Goal: Task Accomplishment & Management: Manage account settings

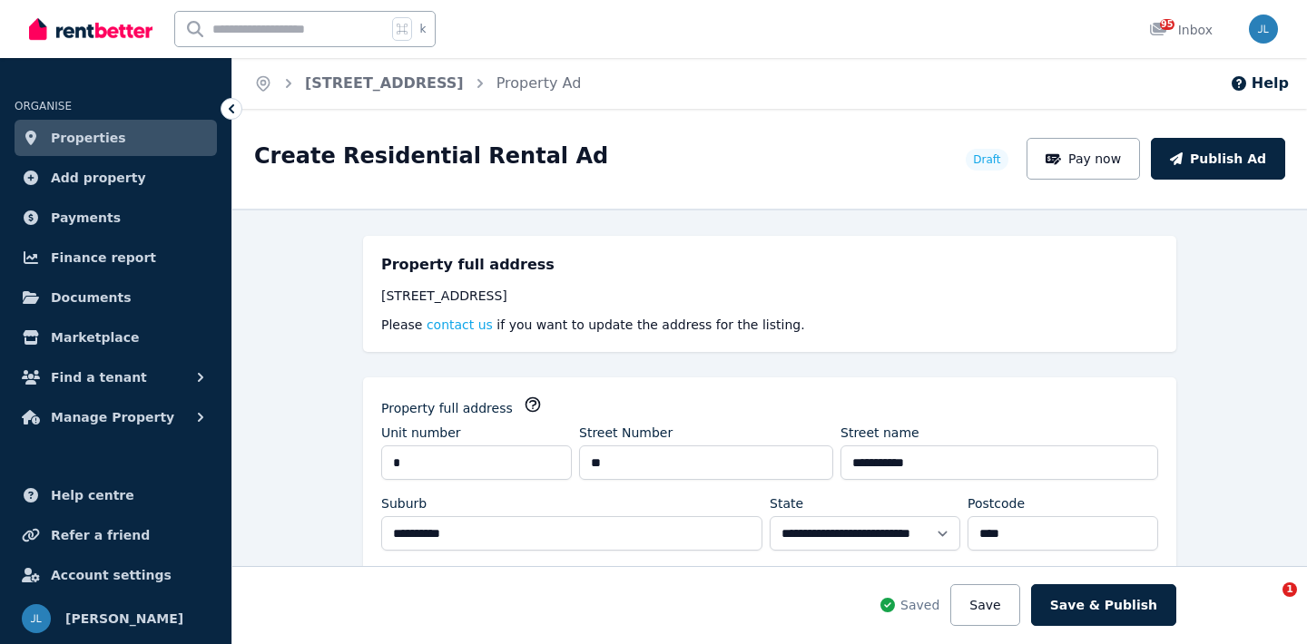
select select "***"
select select "**********"
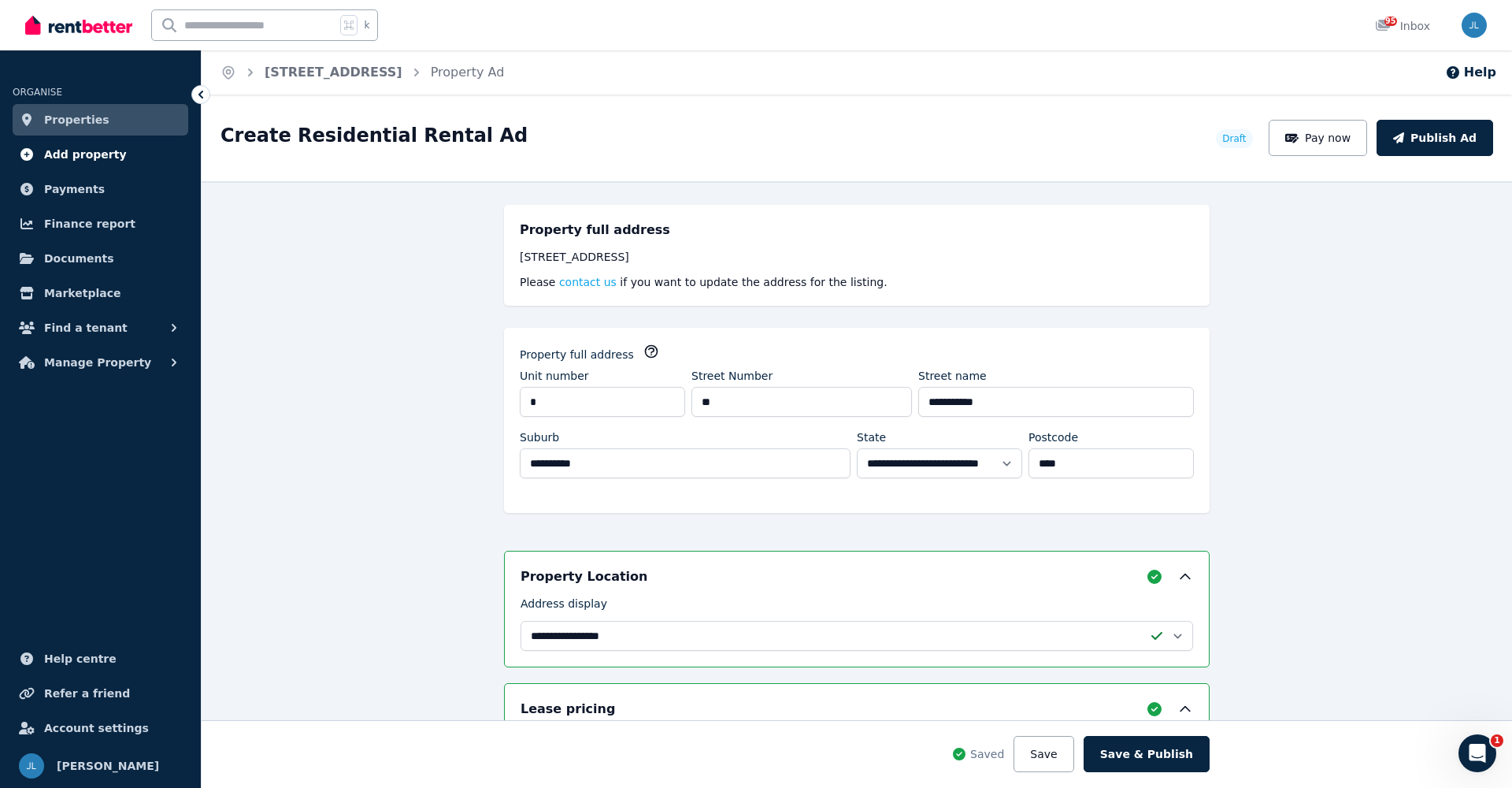
click at [47, 158] on span "Add property" at bounding box center [85, 154] width 82 height 19
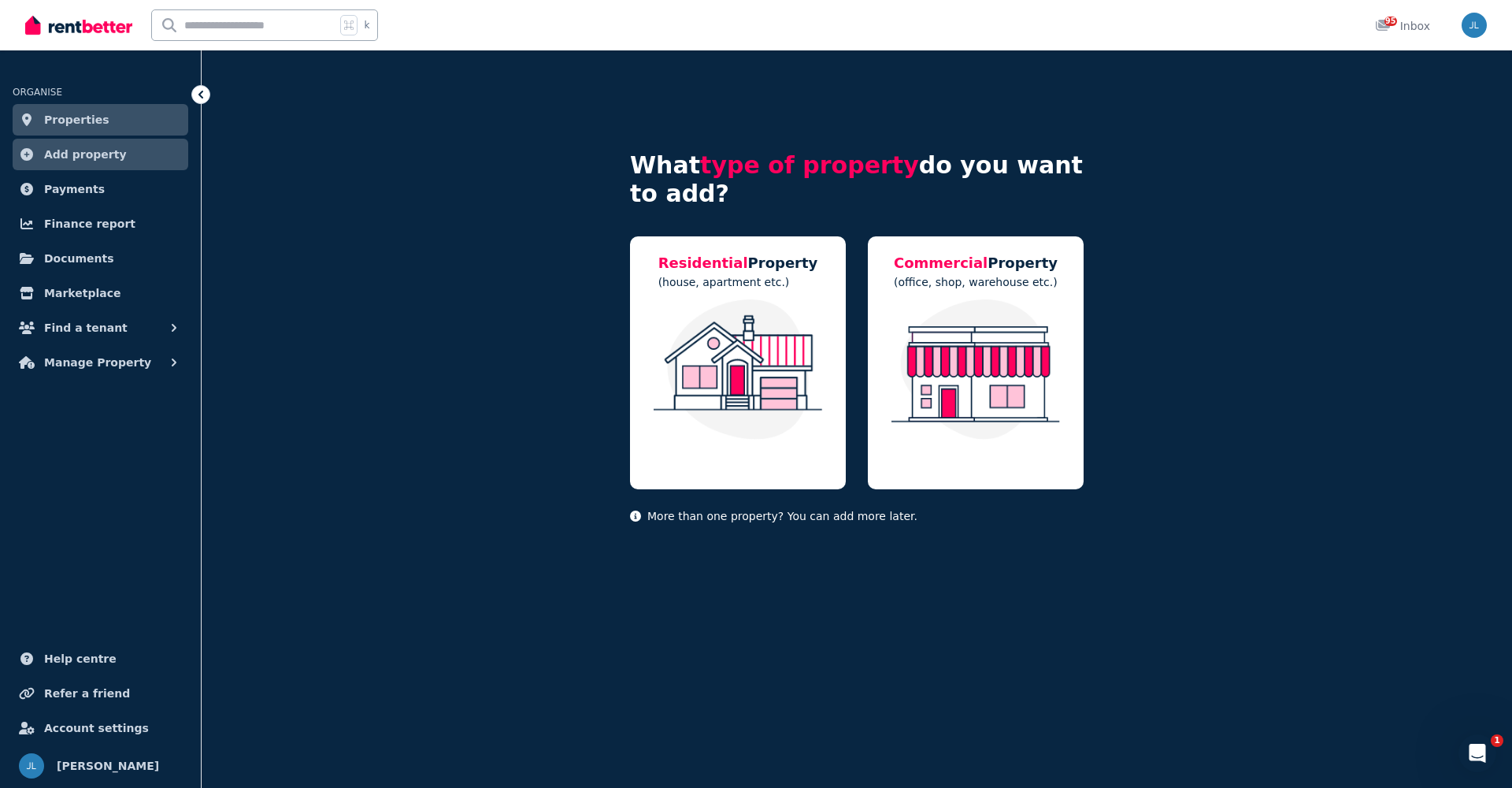
click at [73, 30] on img at bounding box center [78, 24] width 107 height 23
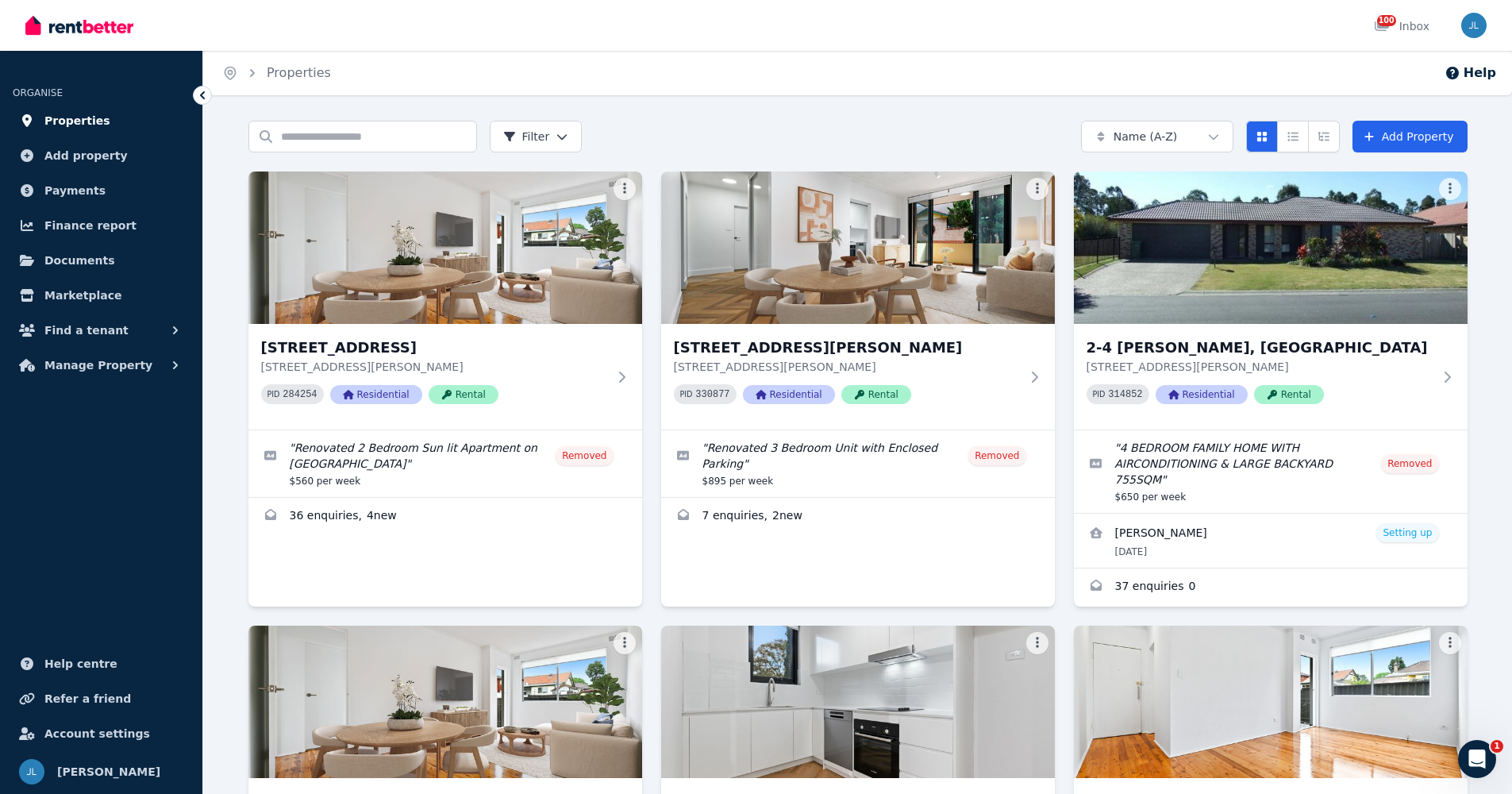
click at [68, 119] on span "Properties" at bounding box center [77, 121] width 66 height 19
click at [68, 122] on span "Properties" at bounding box center [77, 121] width 66 height 19
click at [367, 139] on input "Search properties" at bounding box center [362, 136] width 228 height 31
type input "*"
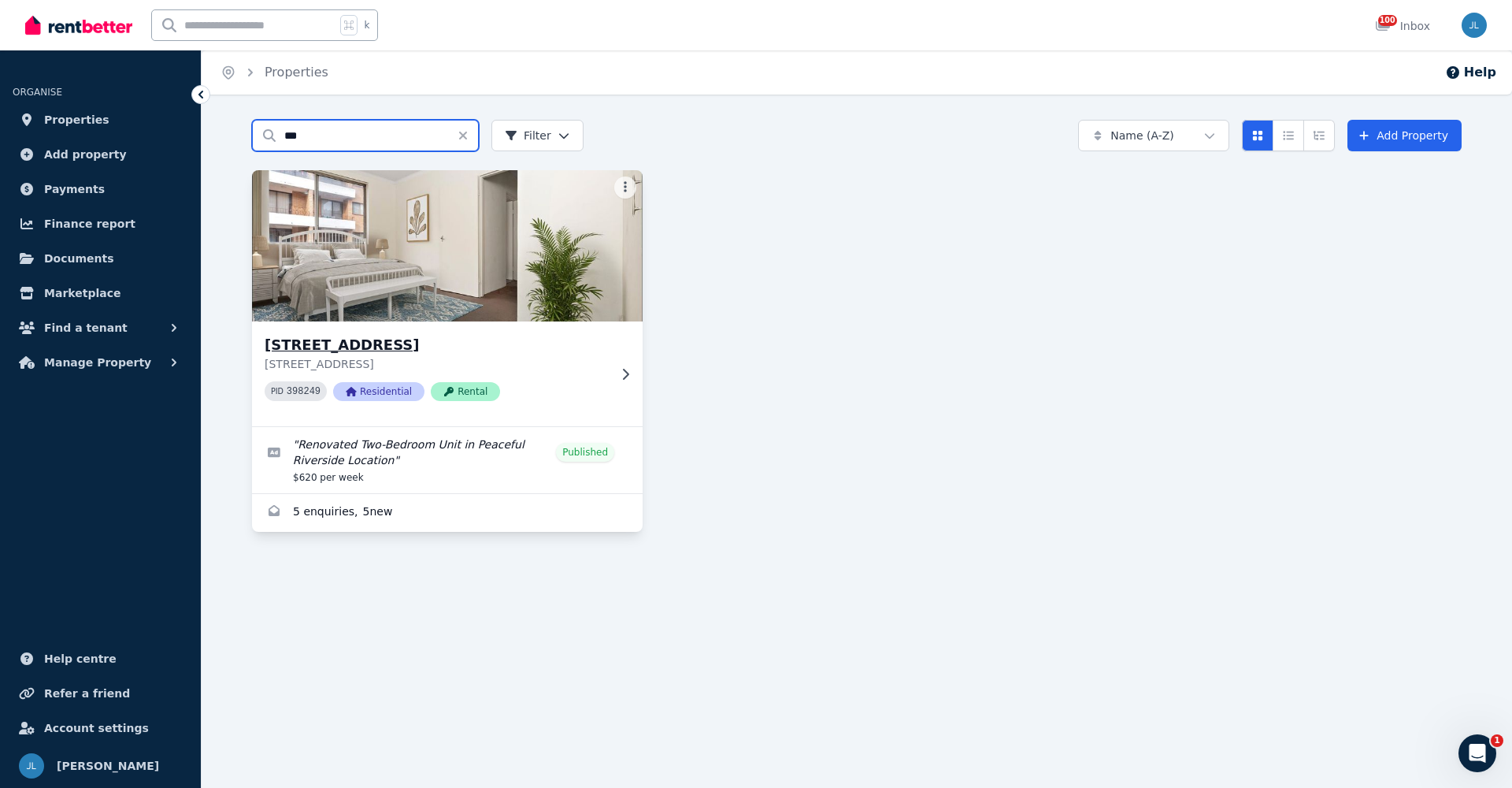
type input "***"
click at [360, 342] on h3 "[STREET_ADDRESS]" at bounding box center [436, 345] width 344 height 22
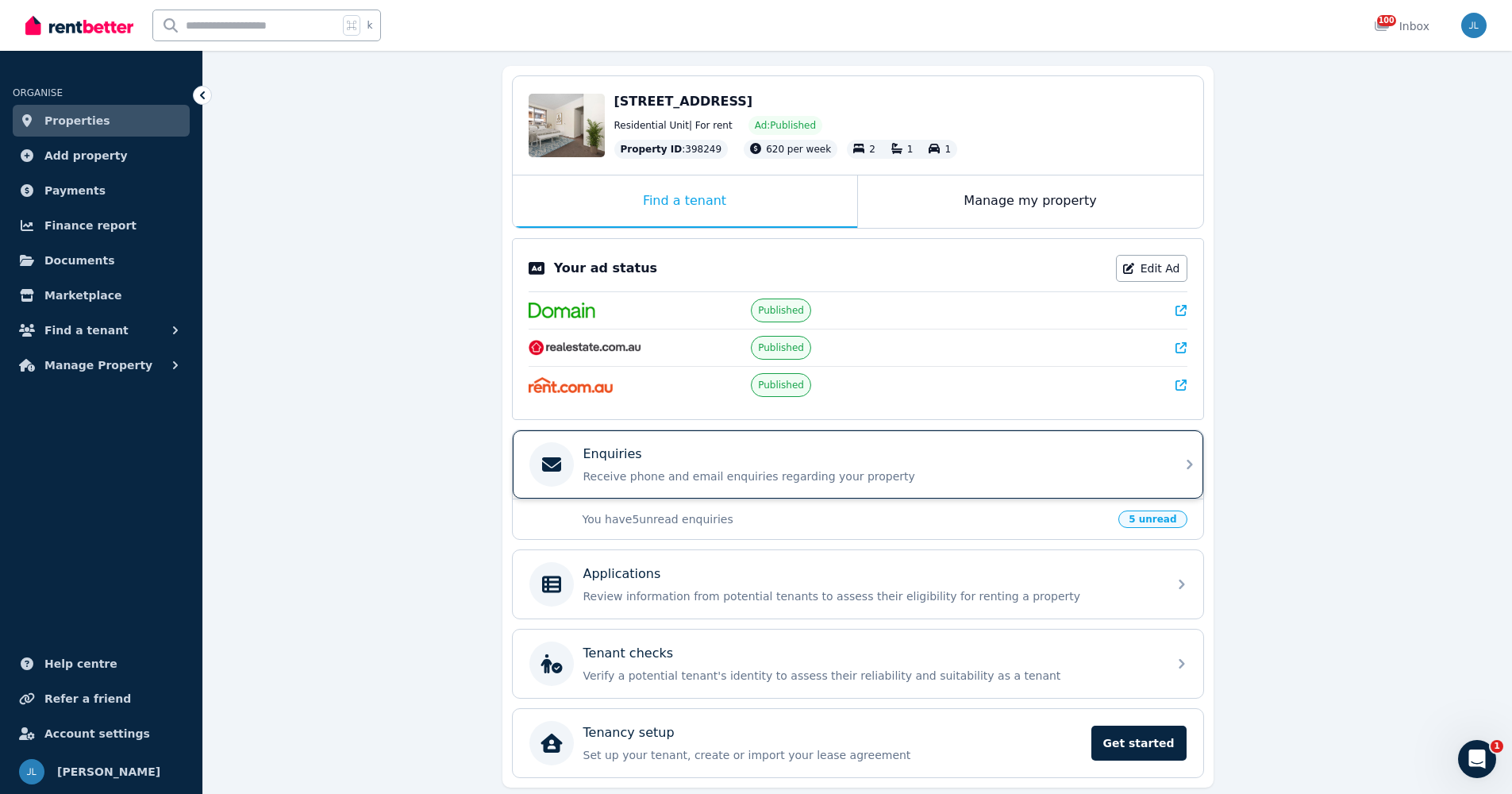
scroll to position [193, 0]
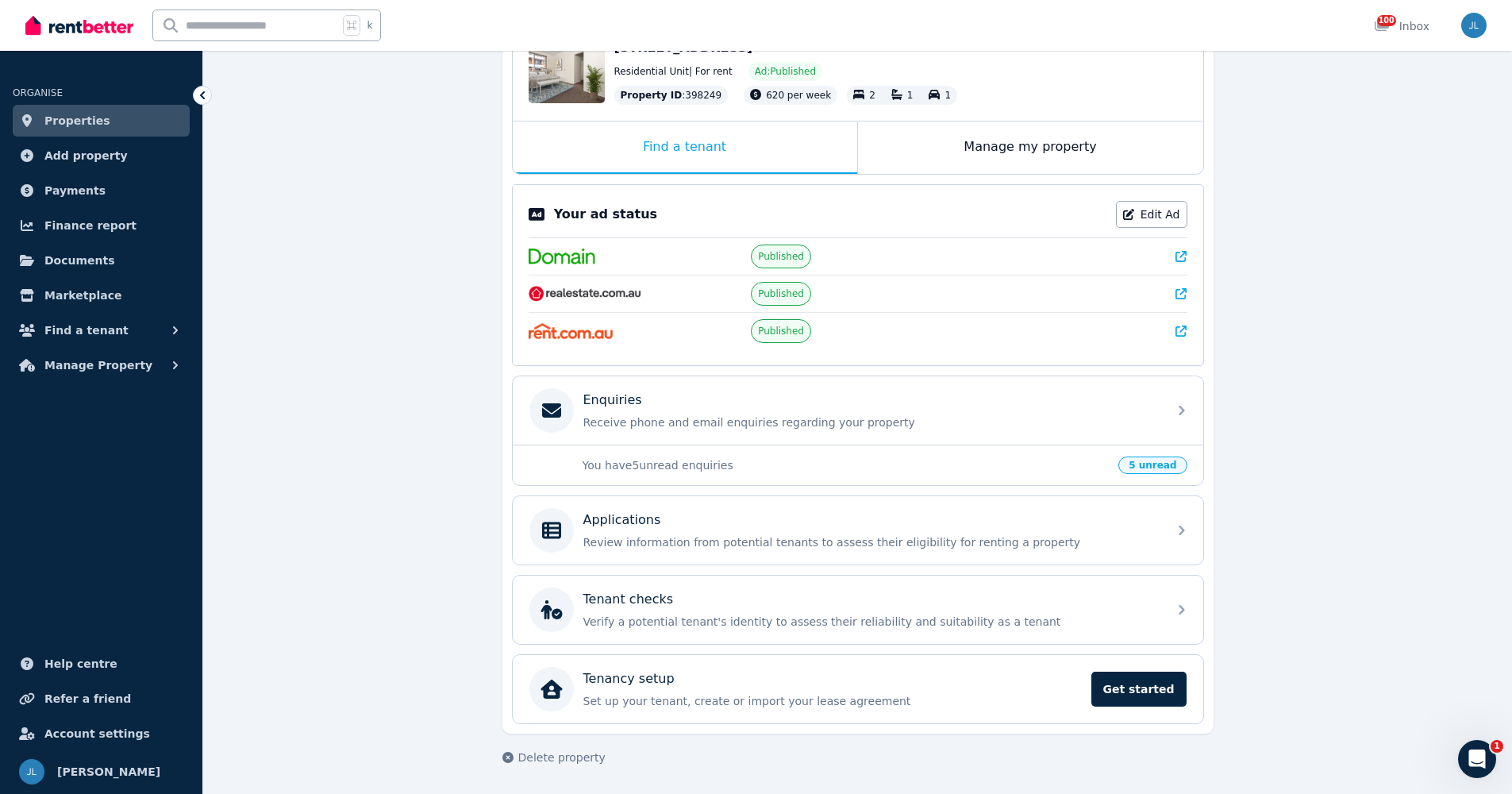
click at [770, 461] on p "You have 5 unread enquiries" at bounding box center [846, 465] width 527 height 16
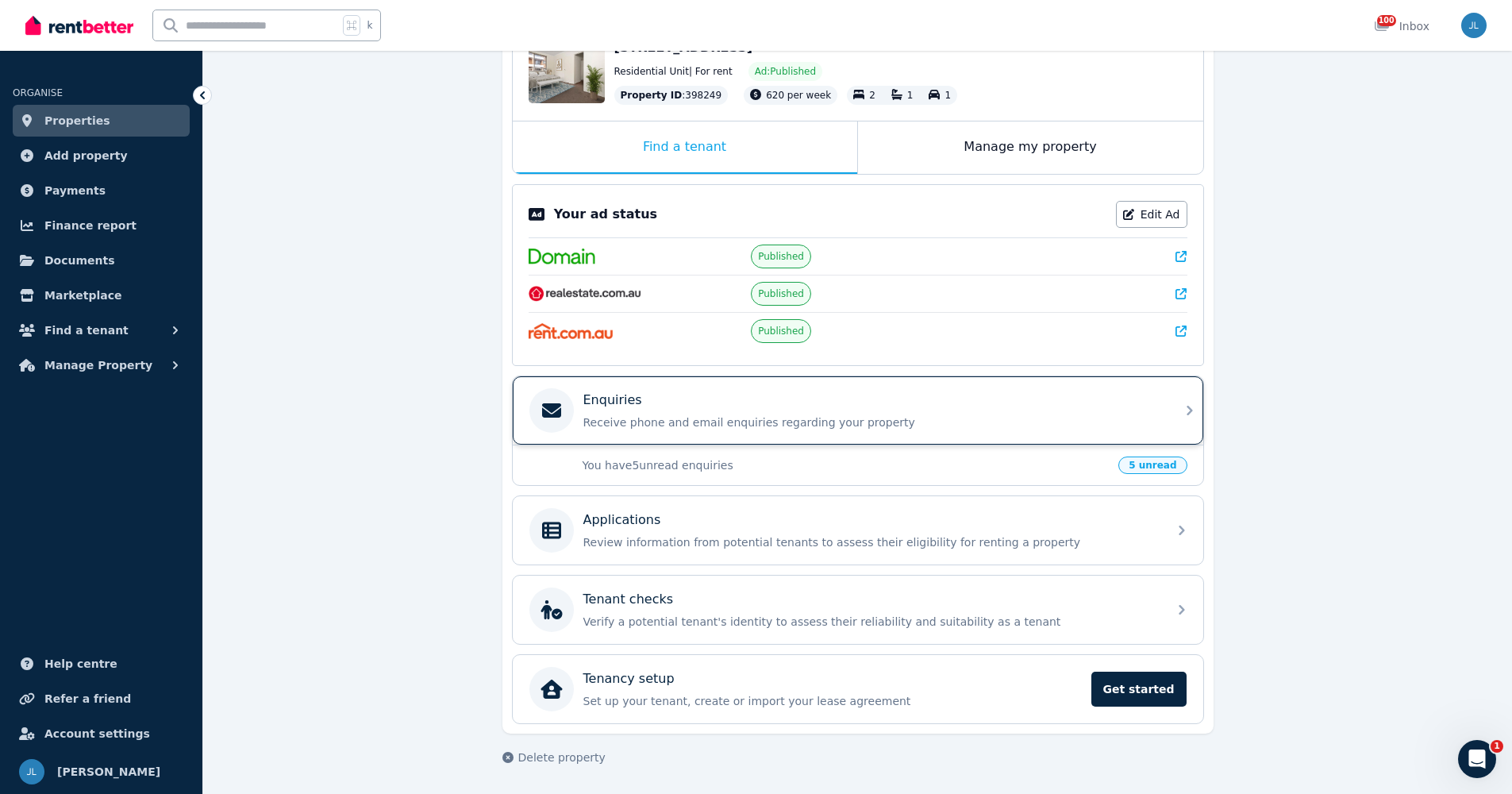
click at [793, 417] on p "Receive phone and email enquiries regarding your property" at bounding box center [870, 422] width 575 height 16
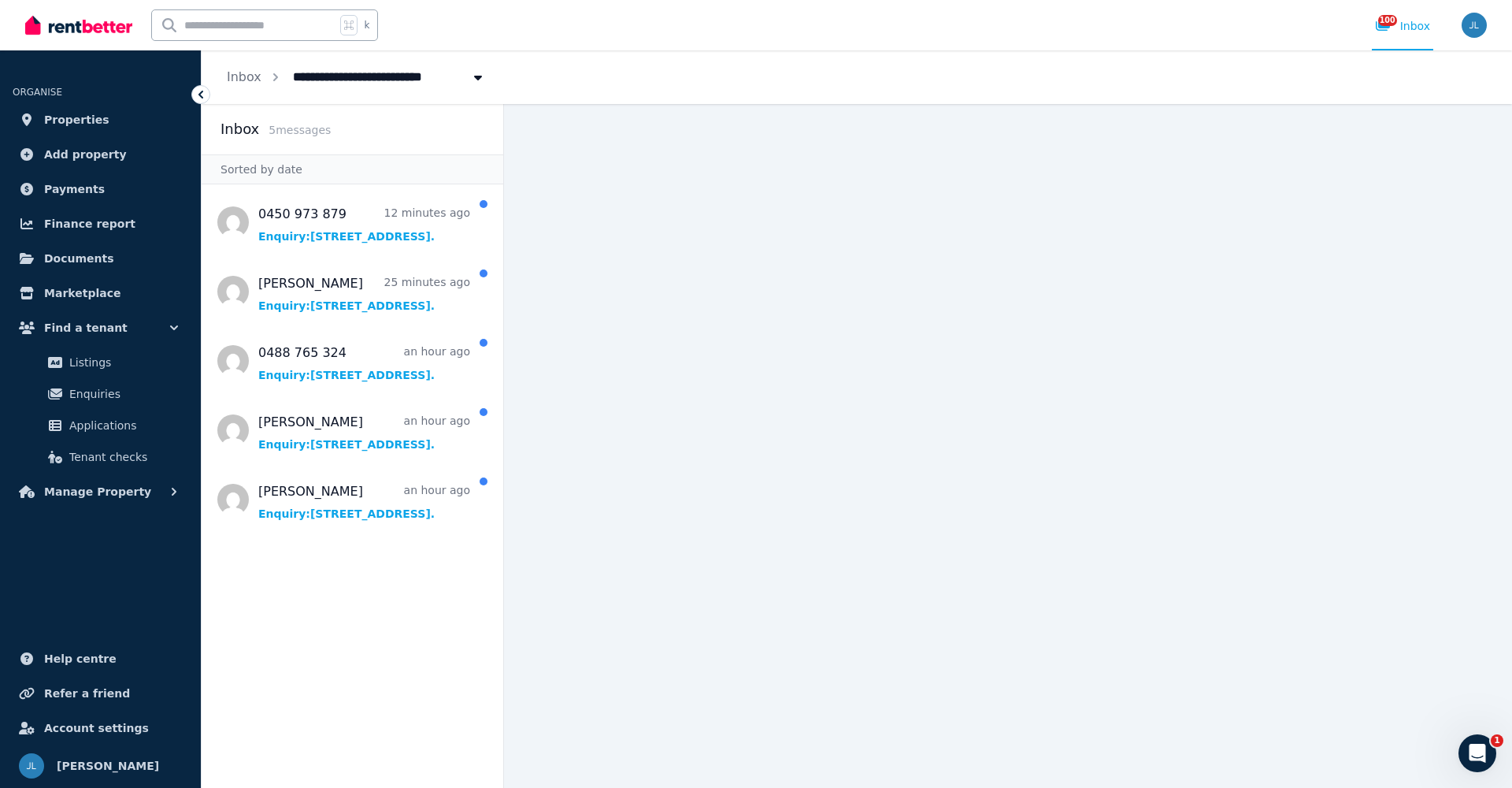
click at [337, 73] on span "[STREET_ADDRESS]" at bounding box center [363, 76] width 158 height 25
type input "**********"
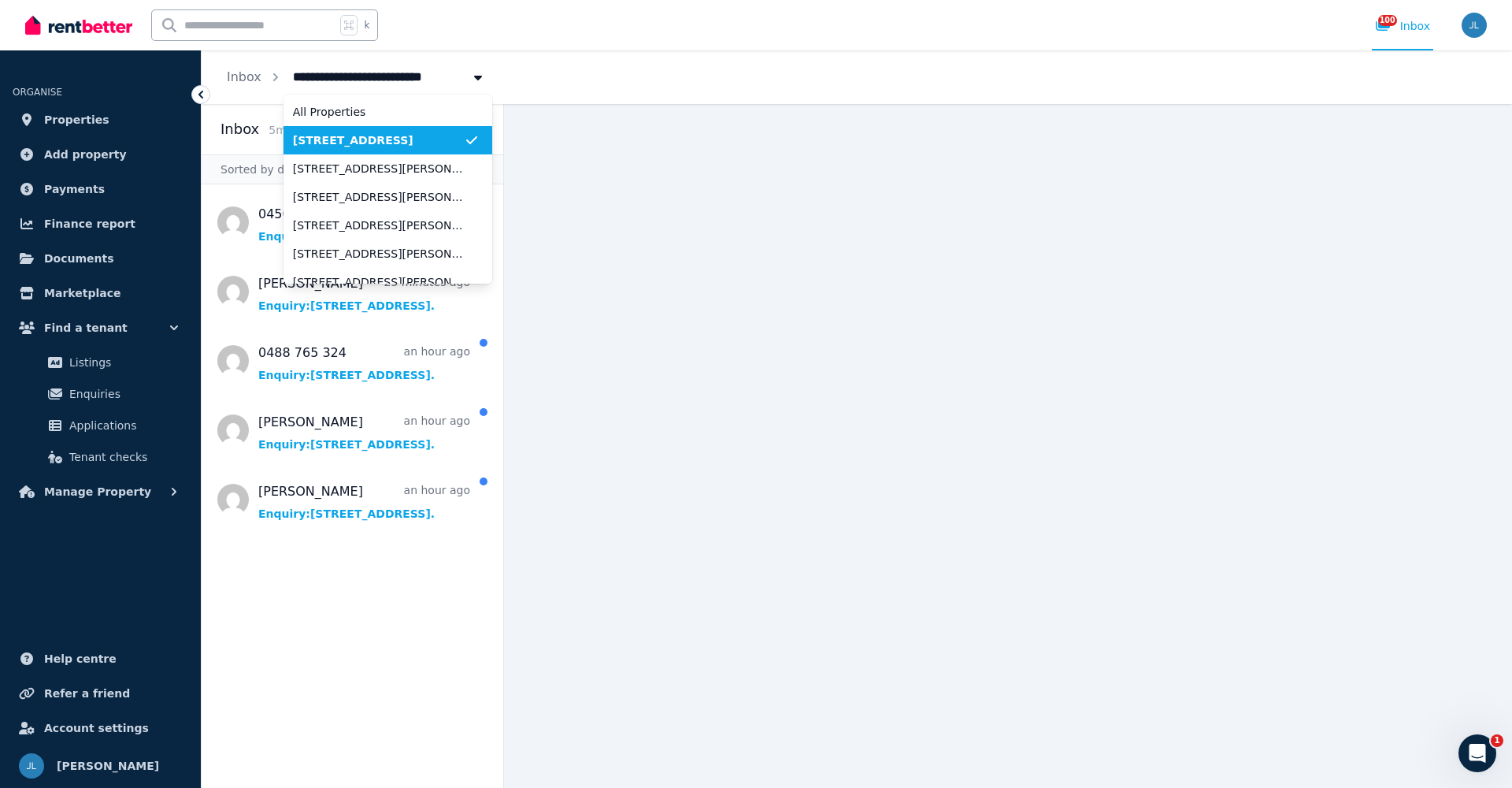
click at [323, 143] on span "[STREET_ADDRESS]" at bounding box center [378, 140] width 171 height 16
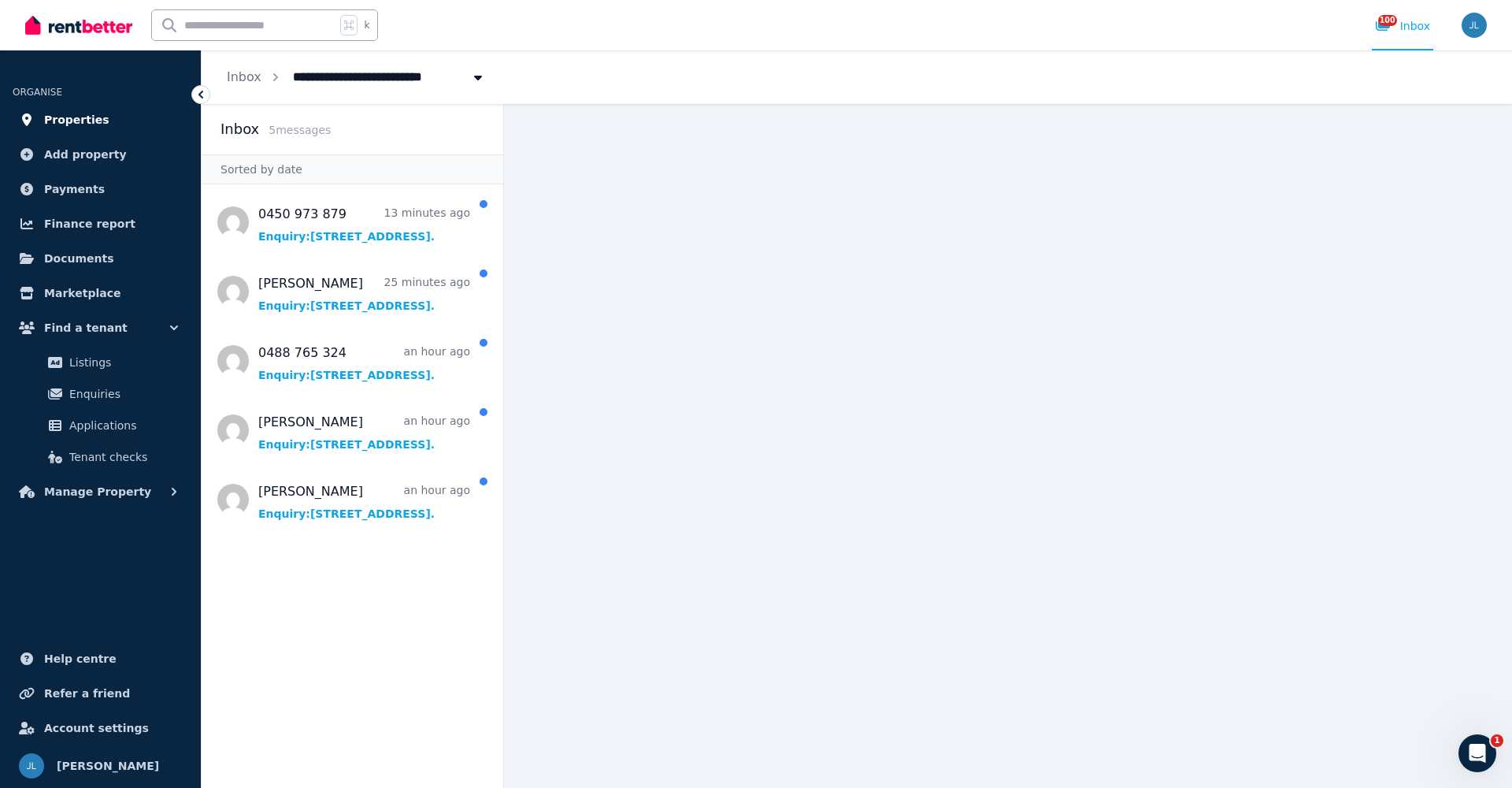
click at [56, 122] on span "Properties" at bounding box center [76, 120] width 65 height 19
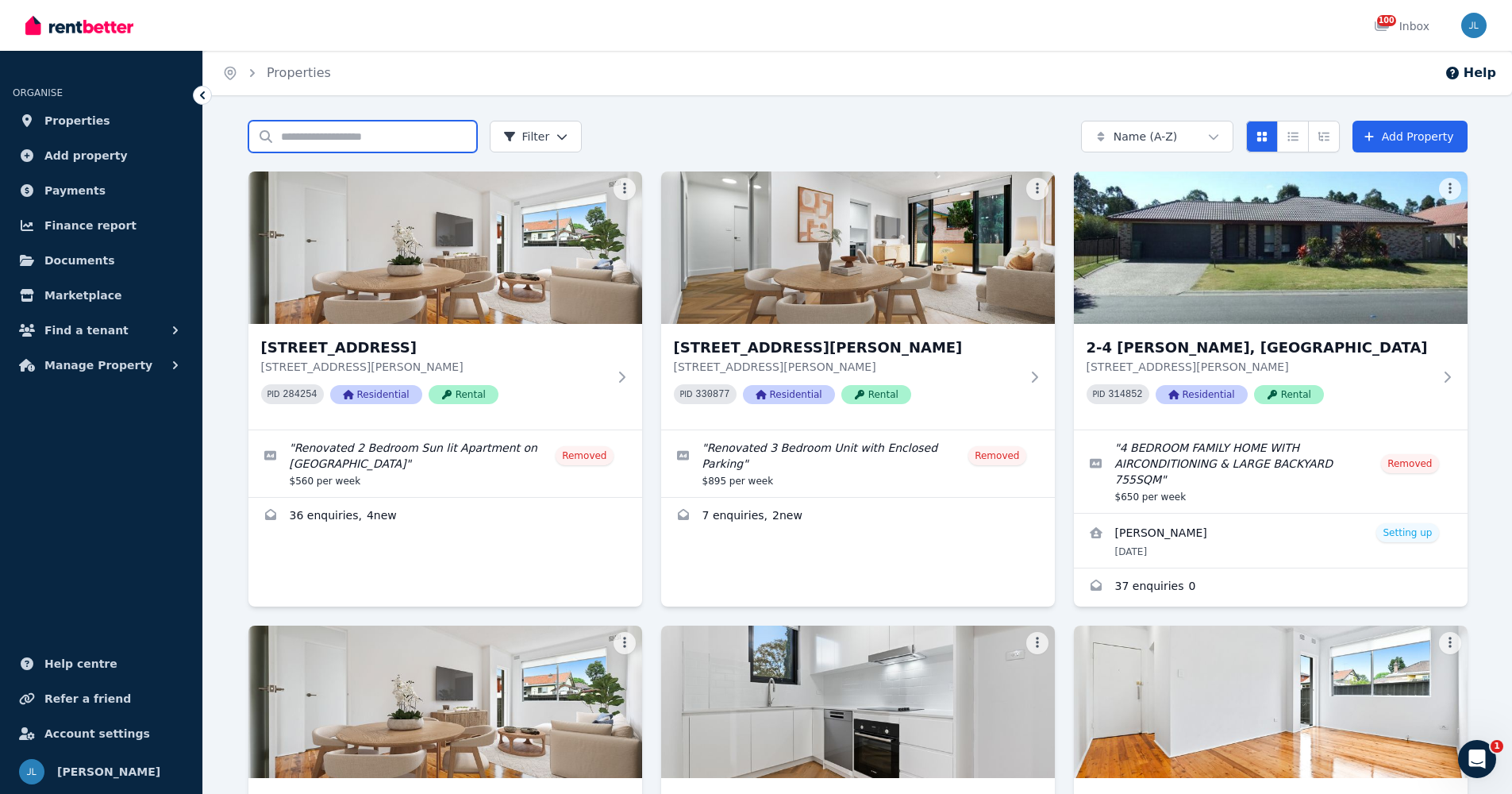
click at [384, 139] on input "Search properties" at bounding box center [362, 136] width 228 height 31
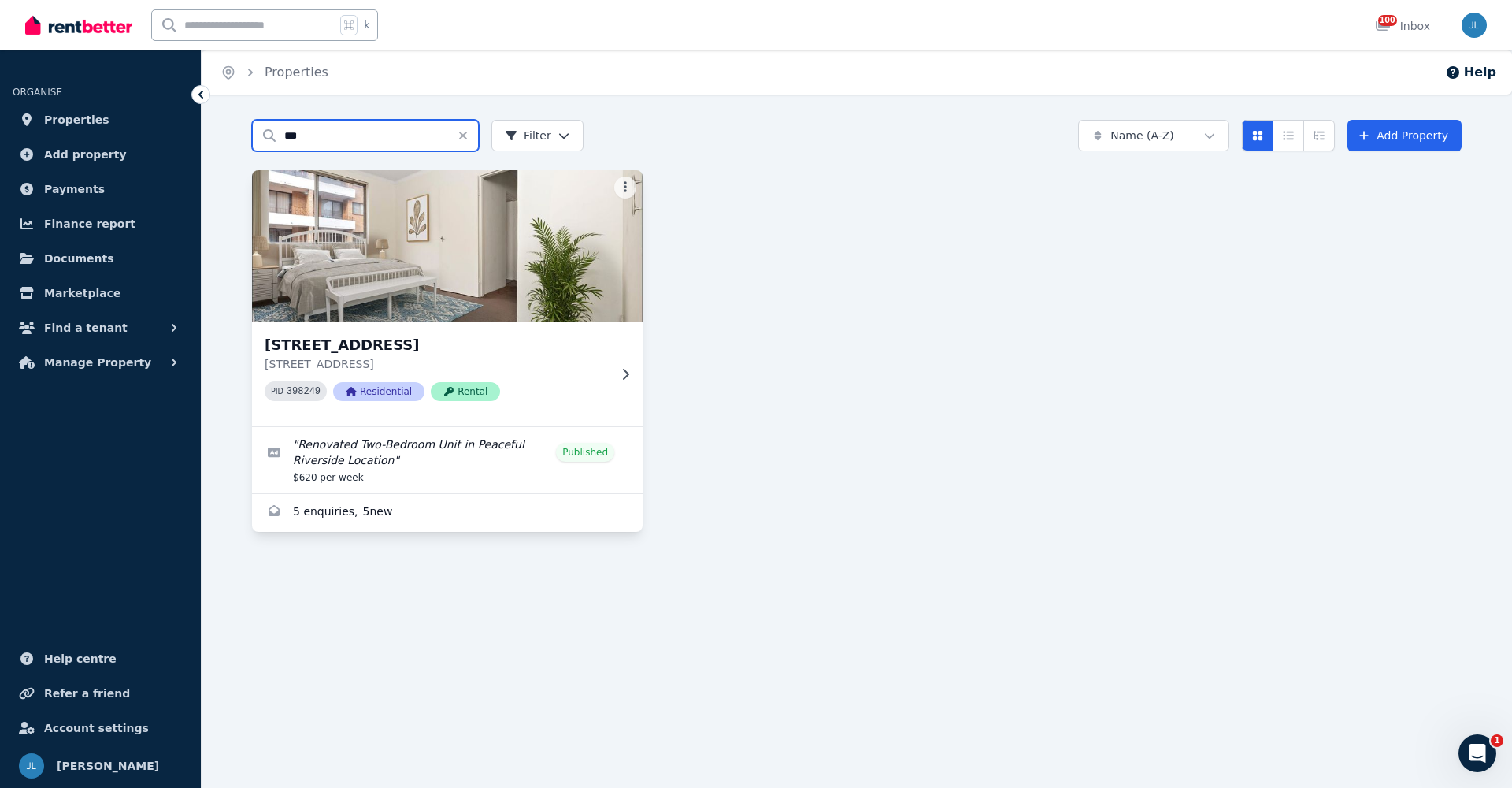
type input "***"
click at [348, 351] on h3 "[STREET_ADDRESS]" at bounding box center [436, 345] width 344 height 22
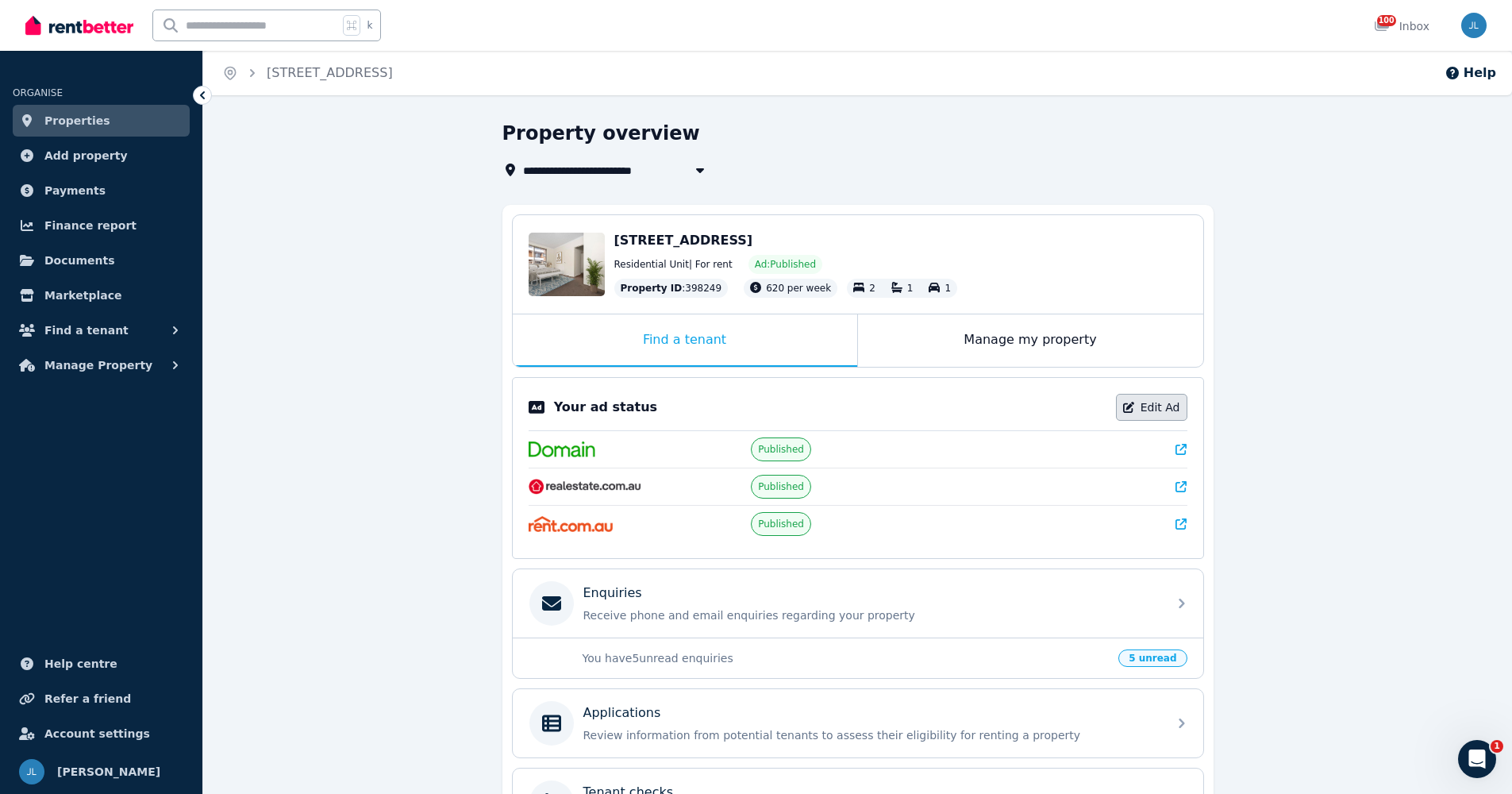
click at [1150, 407] on link "Edit Ad" at bounding box center [1152, 407] width 72 height 27
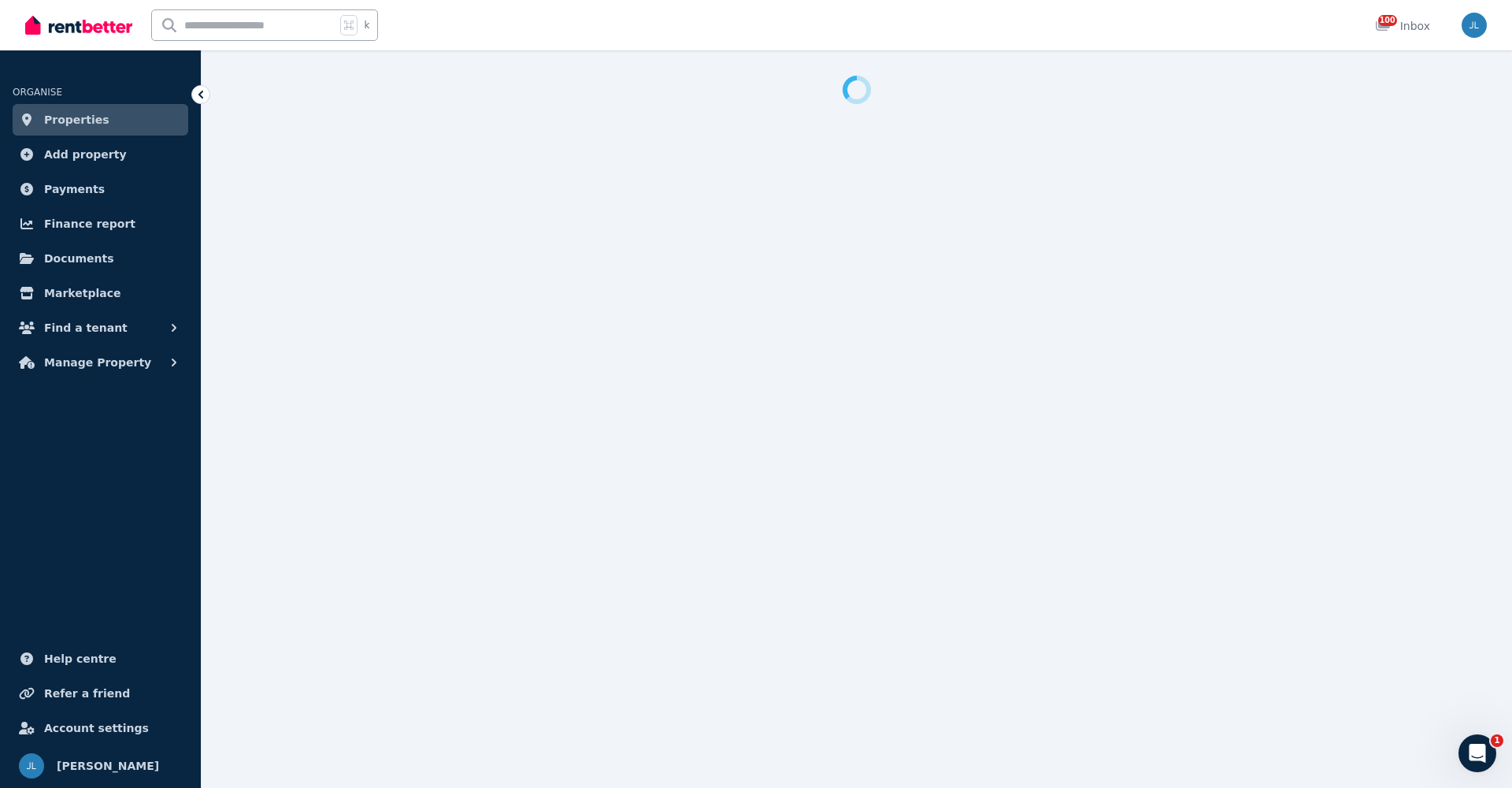
select select "***"
select select "**********"
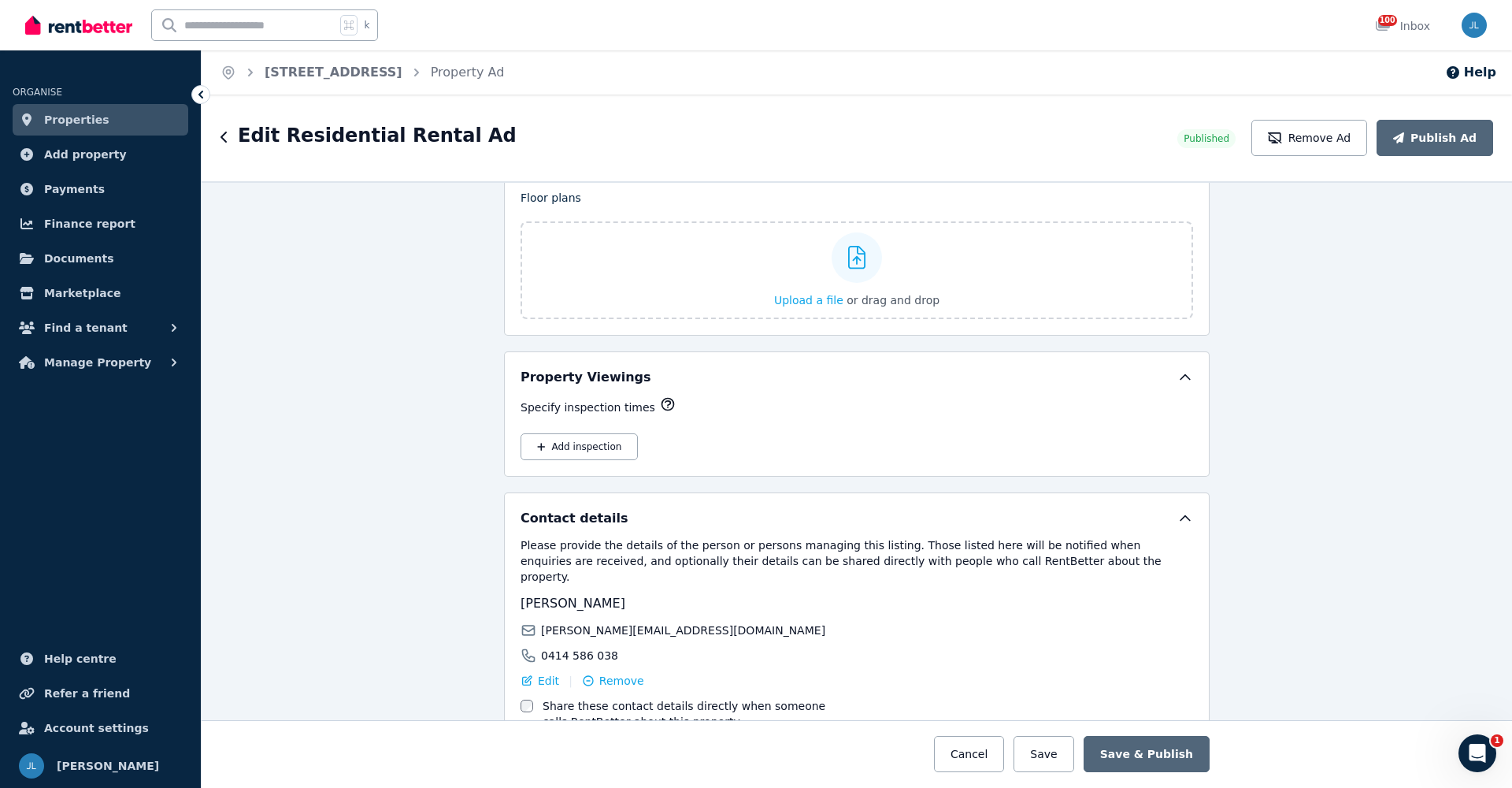
scroll to position [2279, 0]
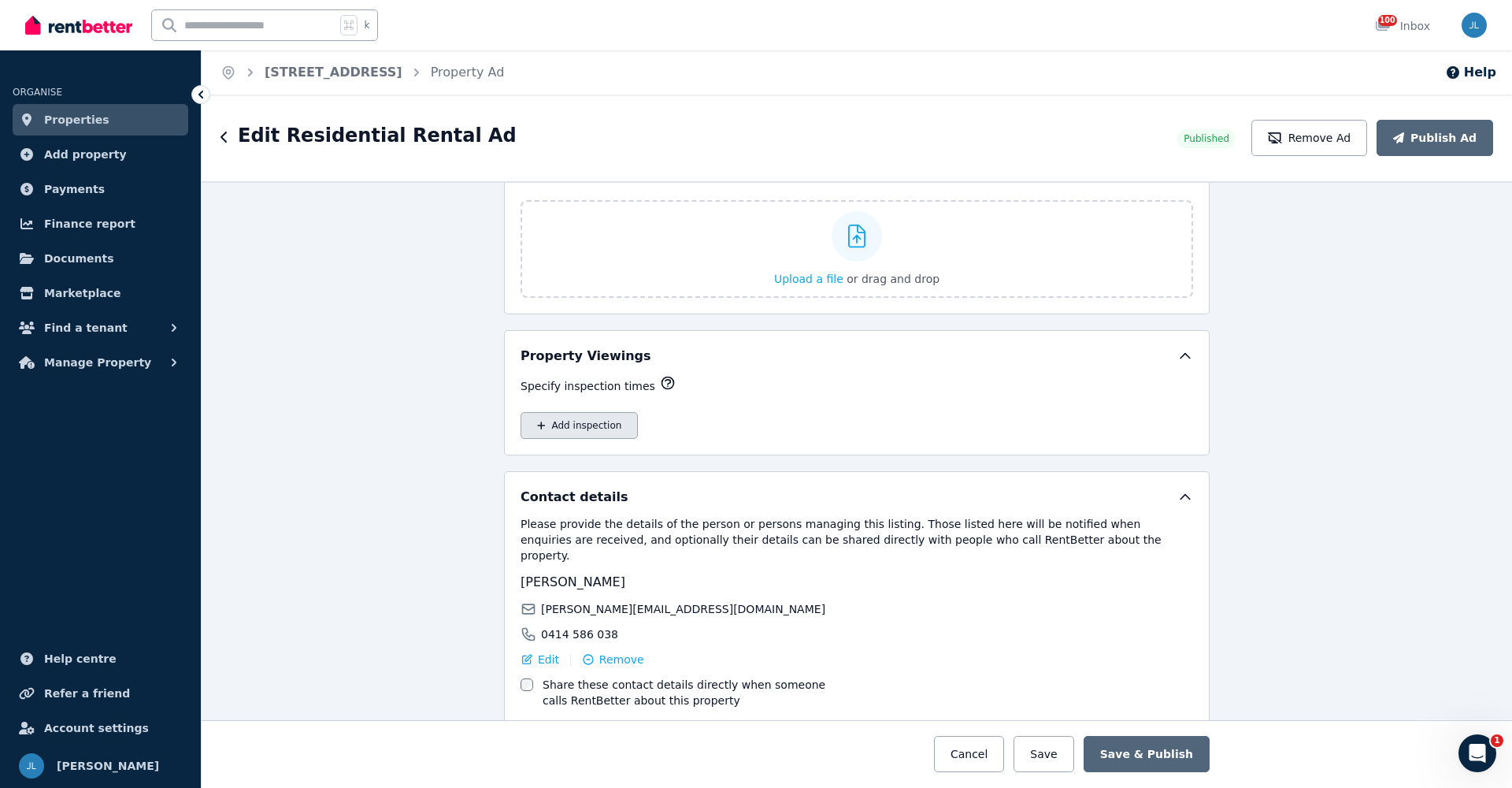
click at [539, 428] on icon "button" at bounding box center [541, 425] width 9 height 10
select select "**"
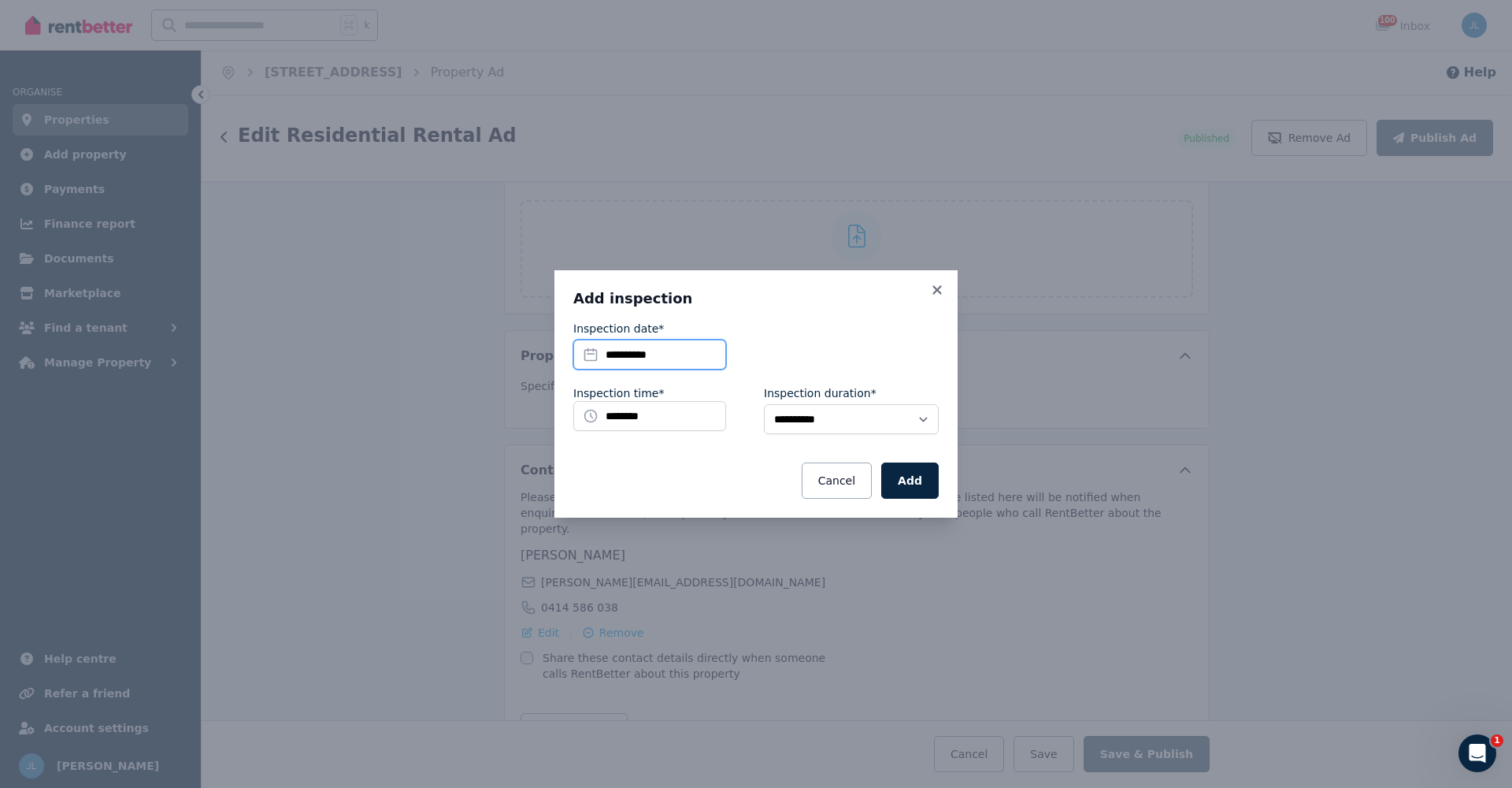
click at [680, 347] on input "**********" at bounding box center [650, 354] width 153 height 30
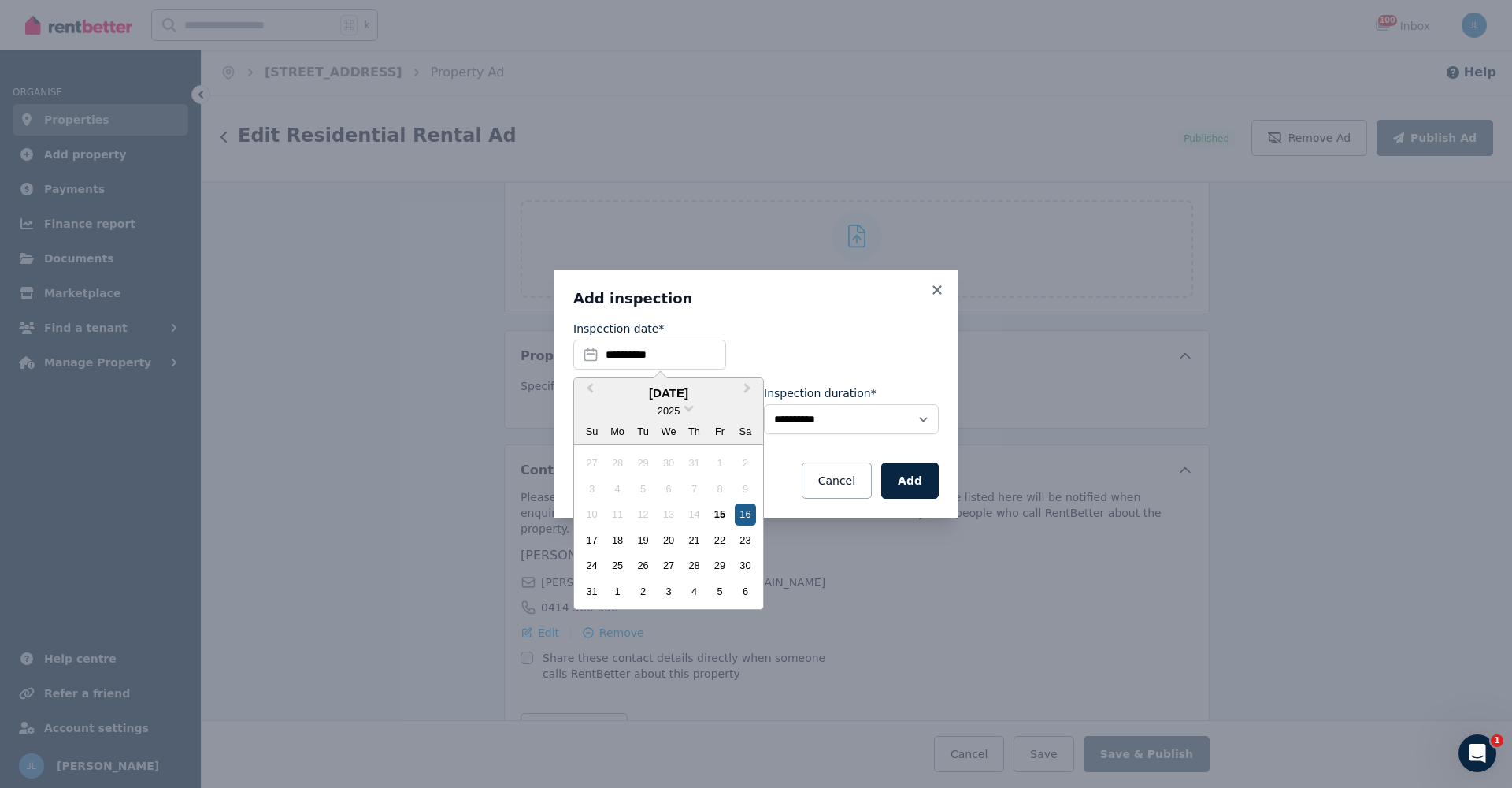
click at [752, 514] on div "16" at bounding box center [745, 514] width 22 height 22
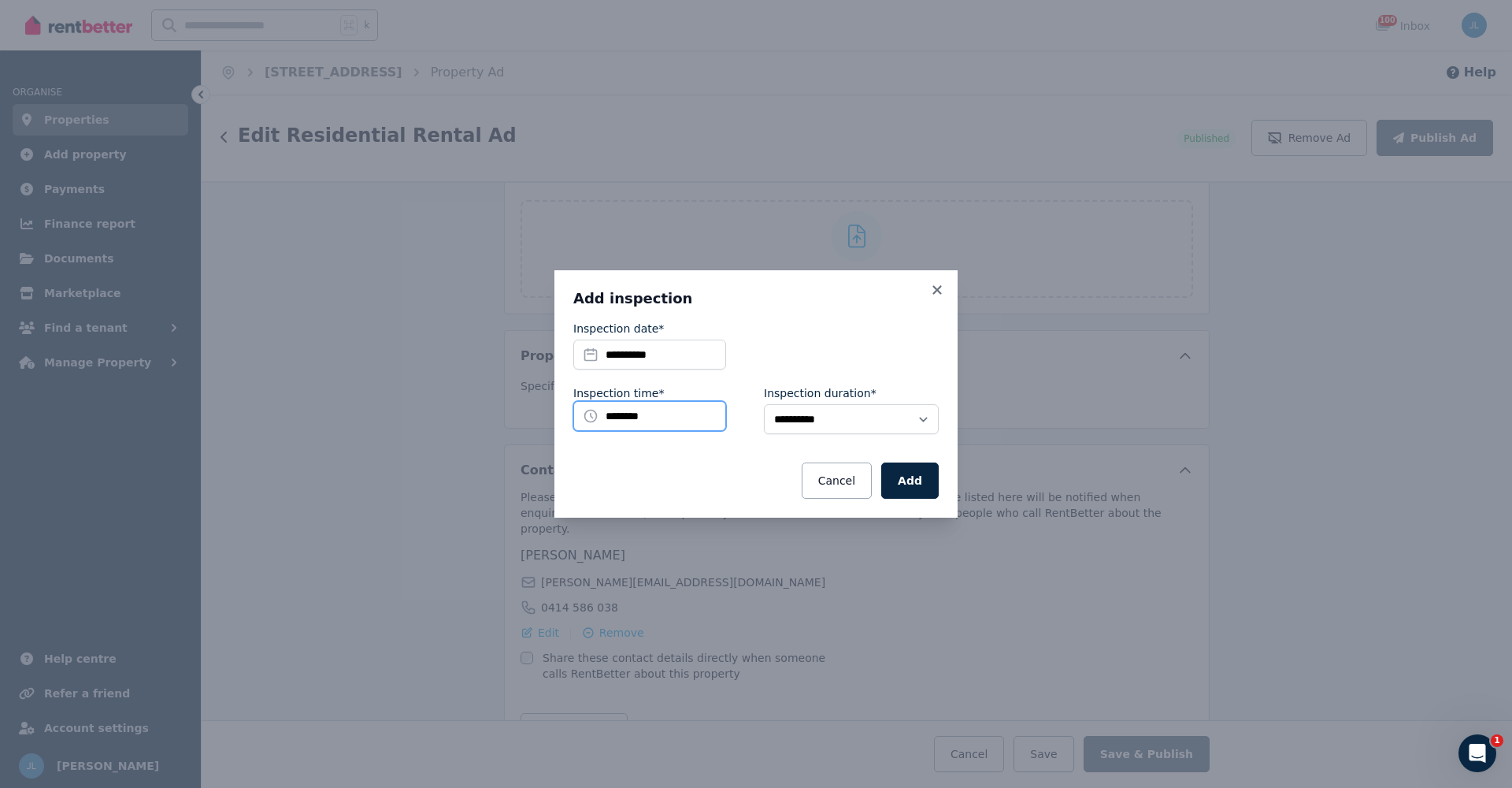
click at [625, 418] on input "********" at bounding box center [650, 416] width 153 height 30
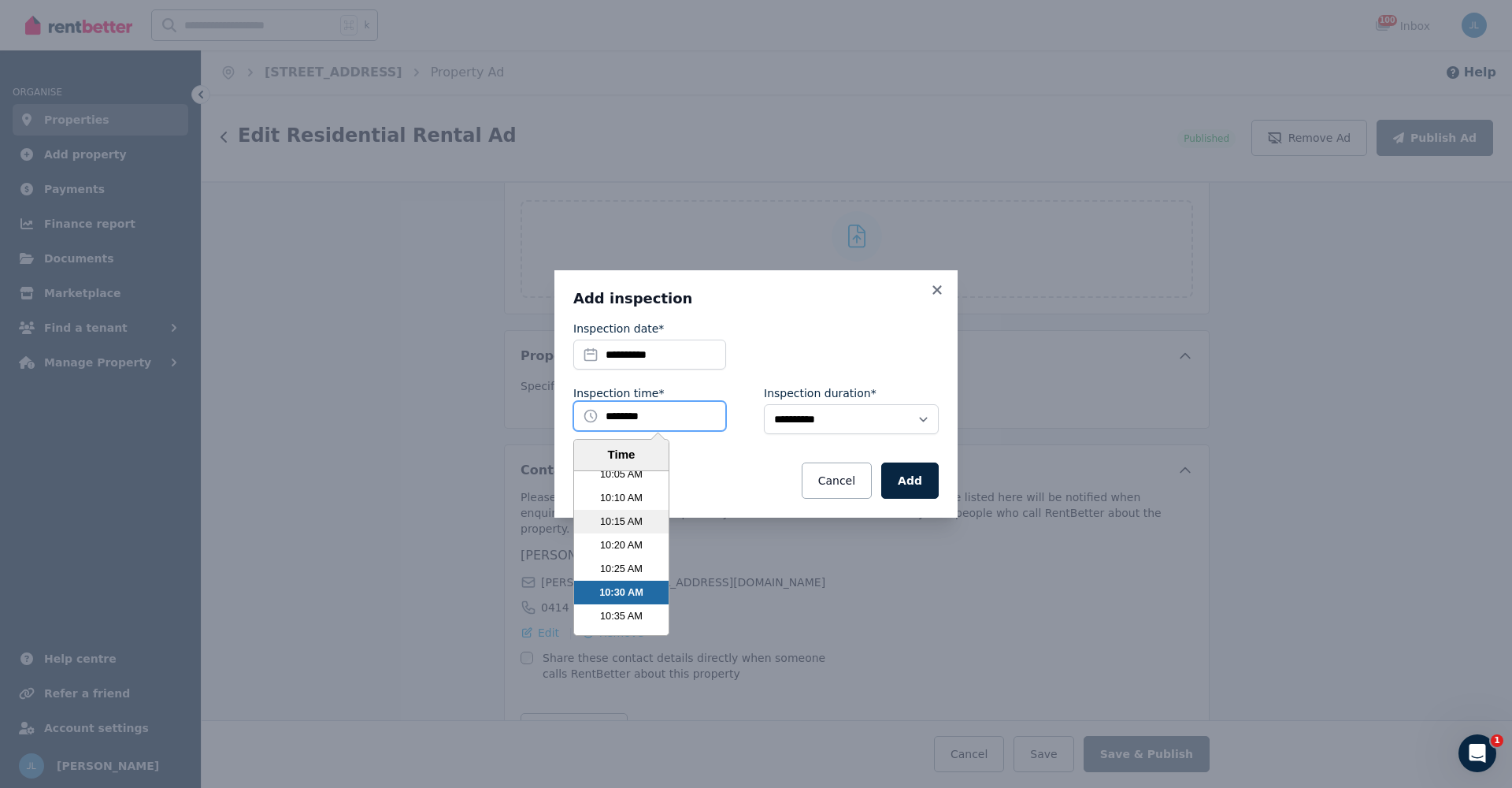
scroll to position [2842, 0]
click at [612, 472] on li "10:00 AM" at bounding box center [621, 476] width 95 height 23
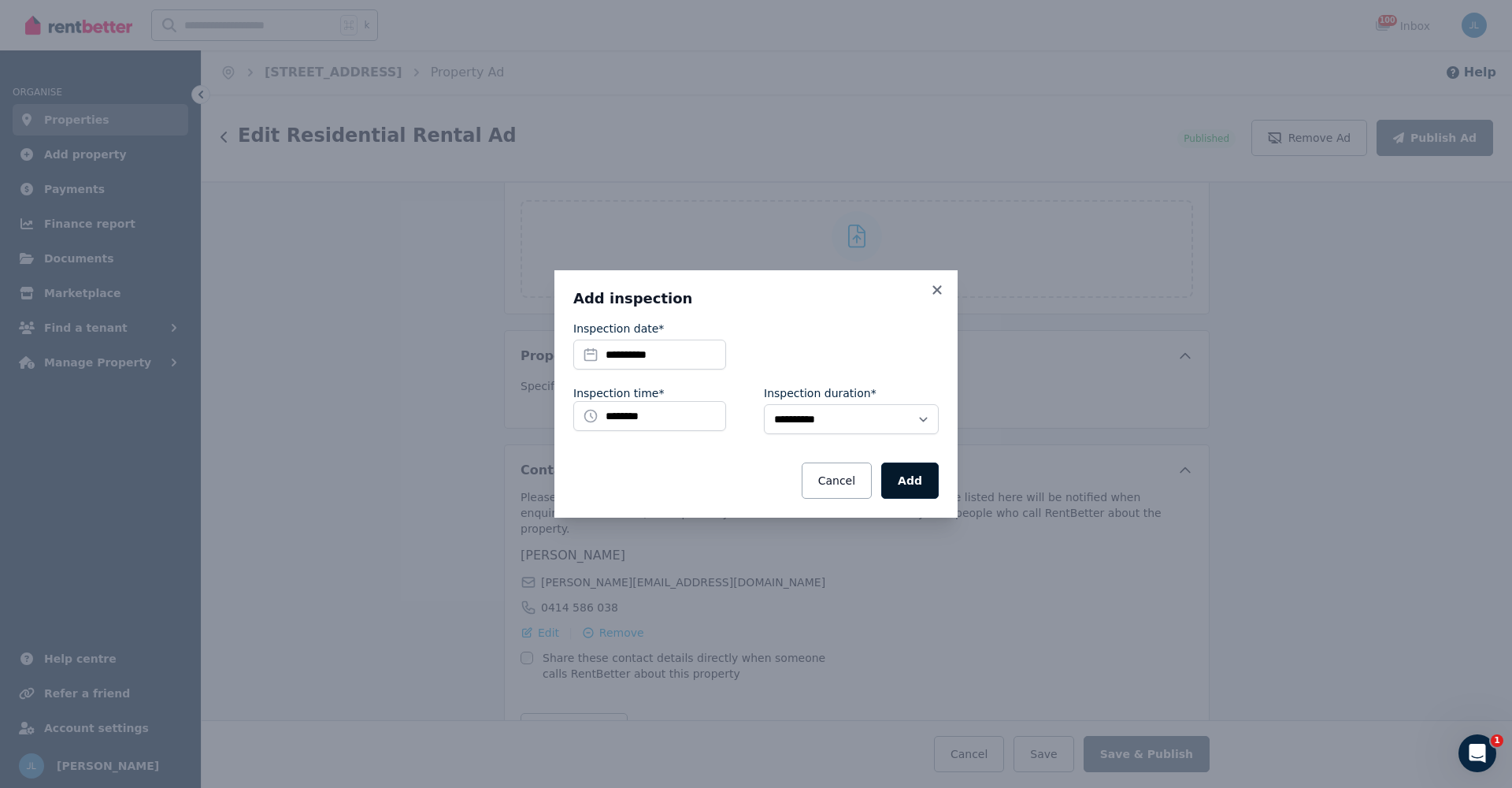
click at [916, 484] on button "Add" at bounding box center [910, 481] width 57 height 36
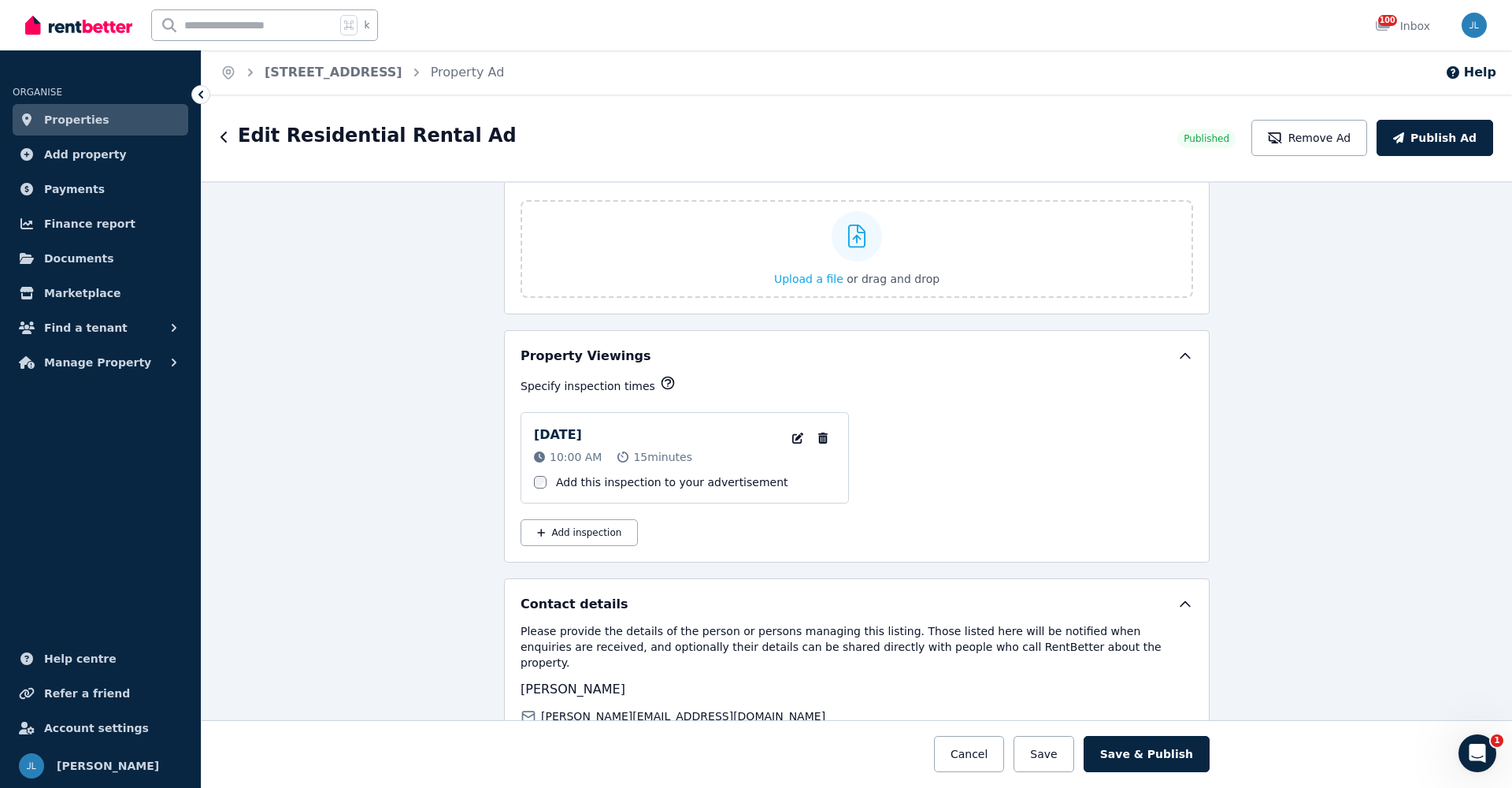
scroll to position [2400, 0]
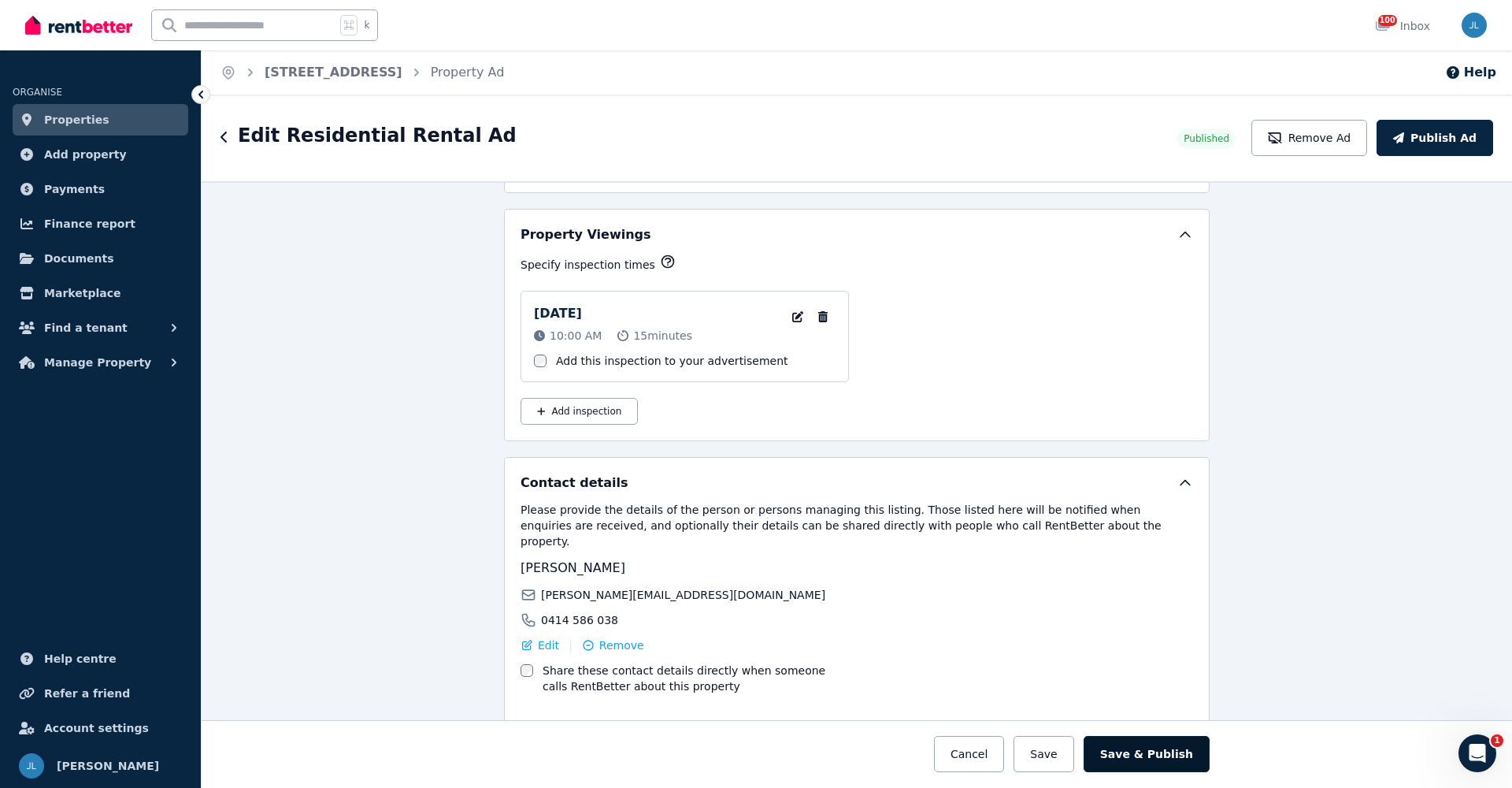
click at [1145, 756] on button "Save & Publish" at bounding box center [1146, 754] width 126 height 36
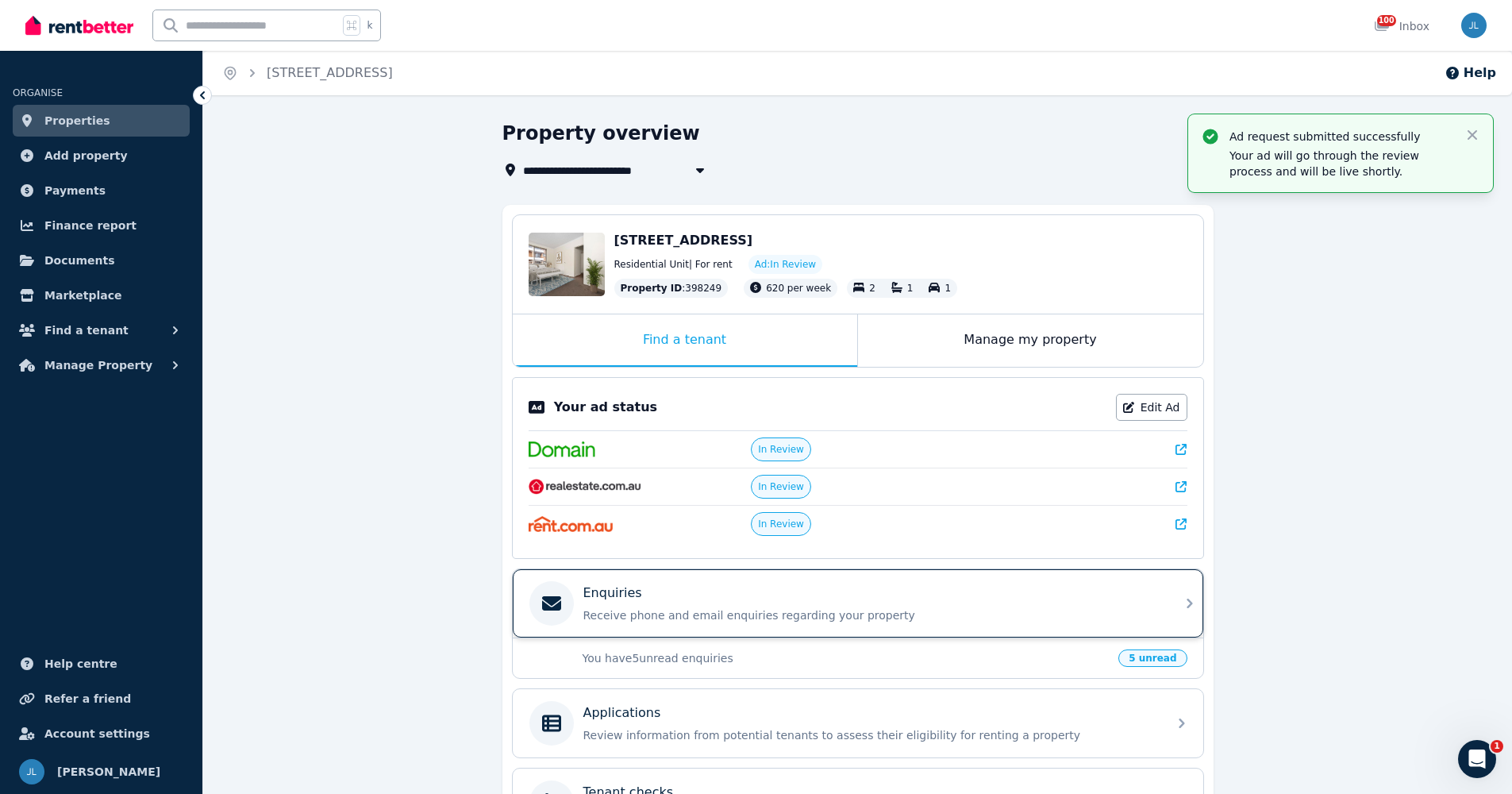
click at [654, 603] on div "Enquiries Receive phone and email enquiries regarding your property" at bounding box center [870, 602] width 575 height 39
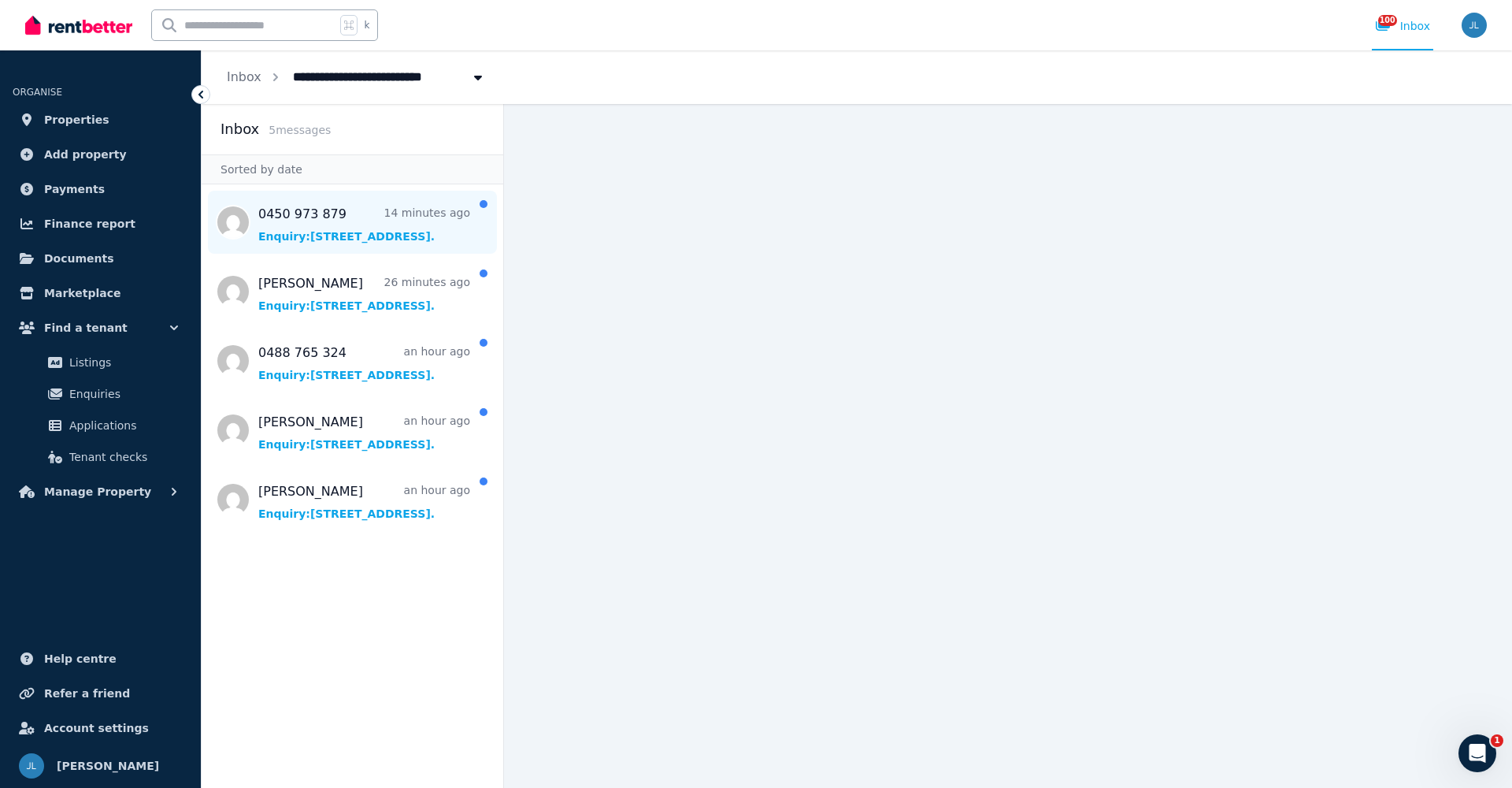
click at [352, 211] on span "Message list" at bounding box center [352, 222] width 302 height 63
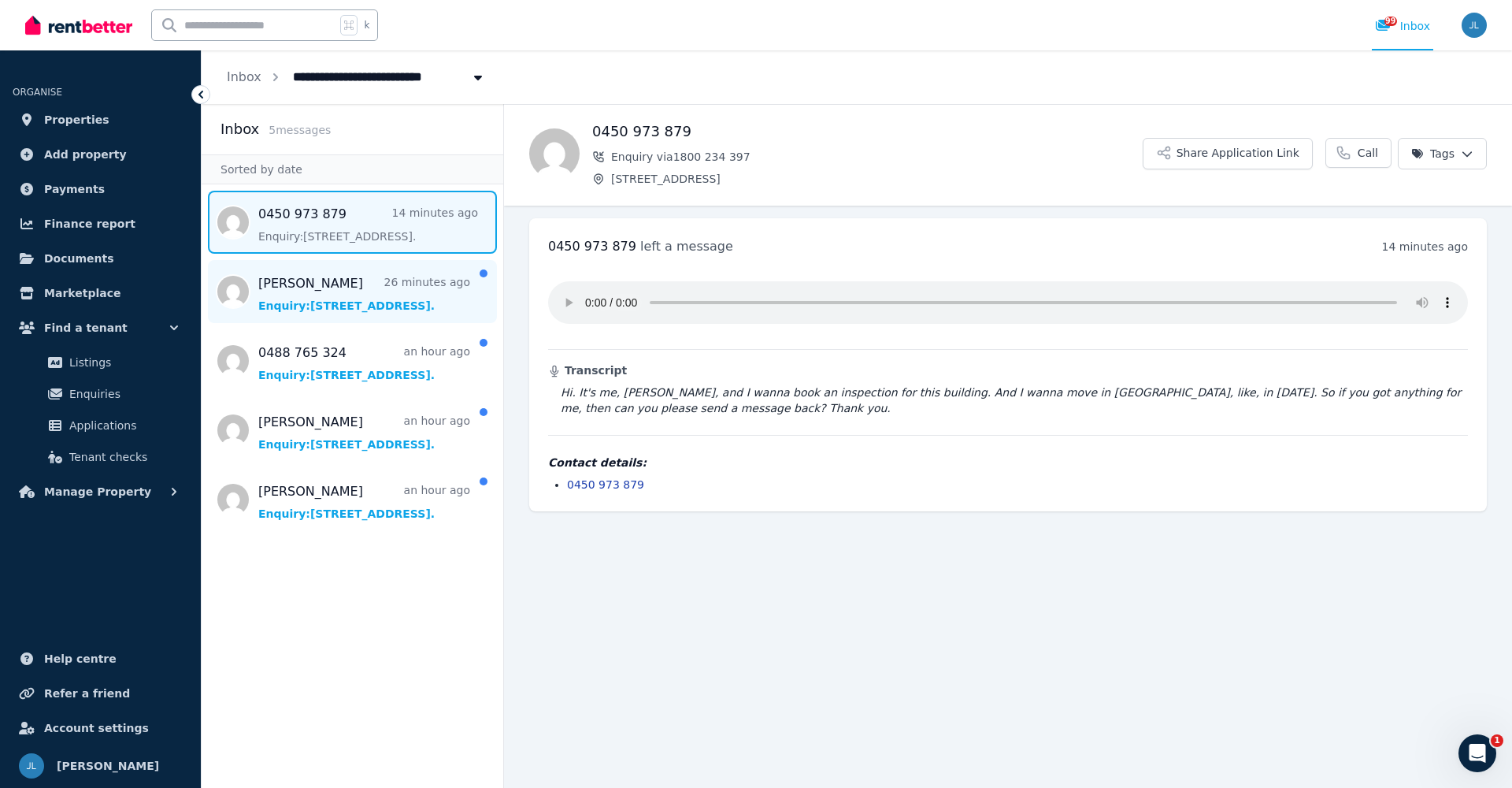
click at [315, 292] on span "Message list" at bounding box center [352, 292] width 302 height 63
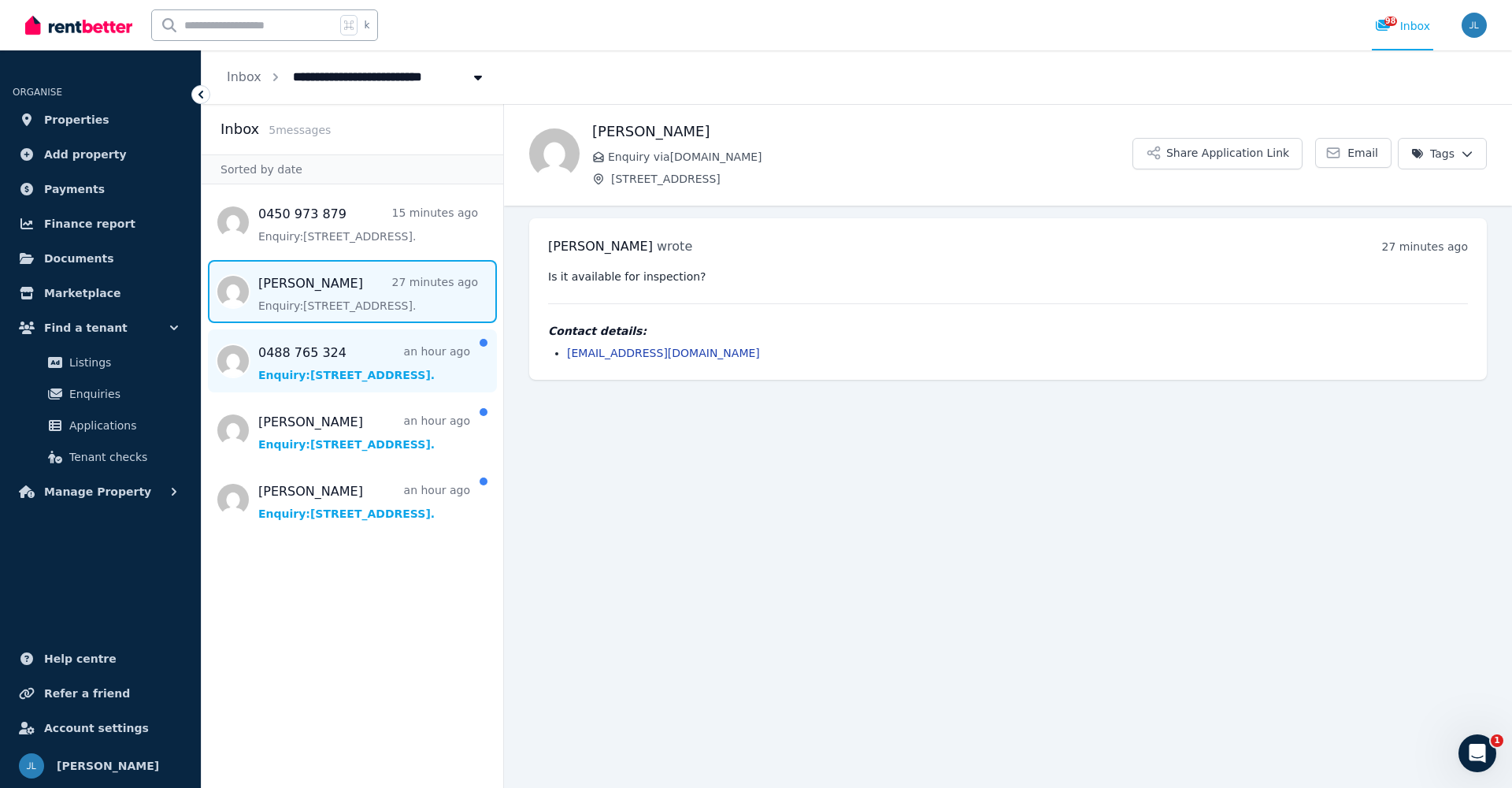
click at [333, 364] on span "Message list" at bounding box center [352, 360] width 302 height 63
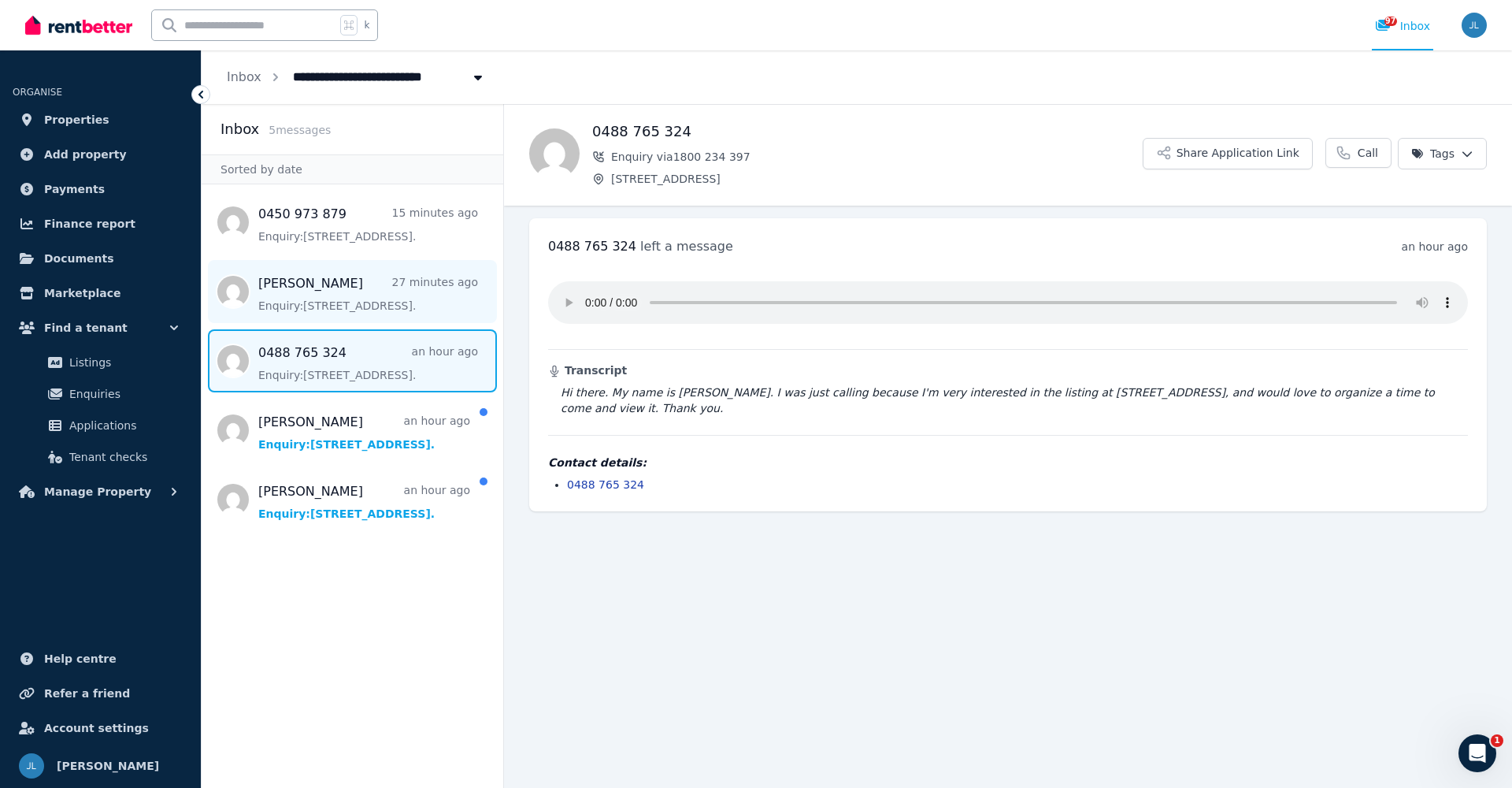
click at [337, 294] on span "Message list" at bounding box center [352, 292] width 302 height 63
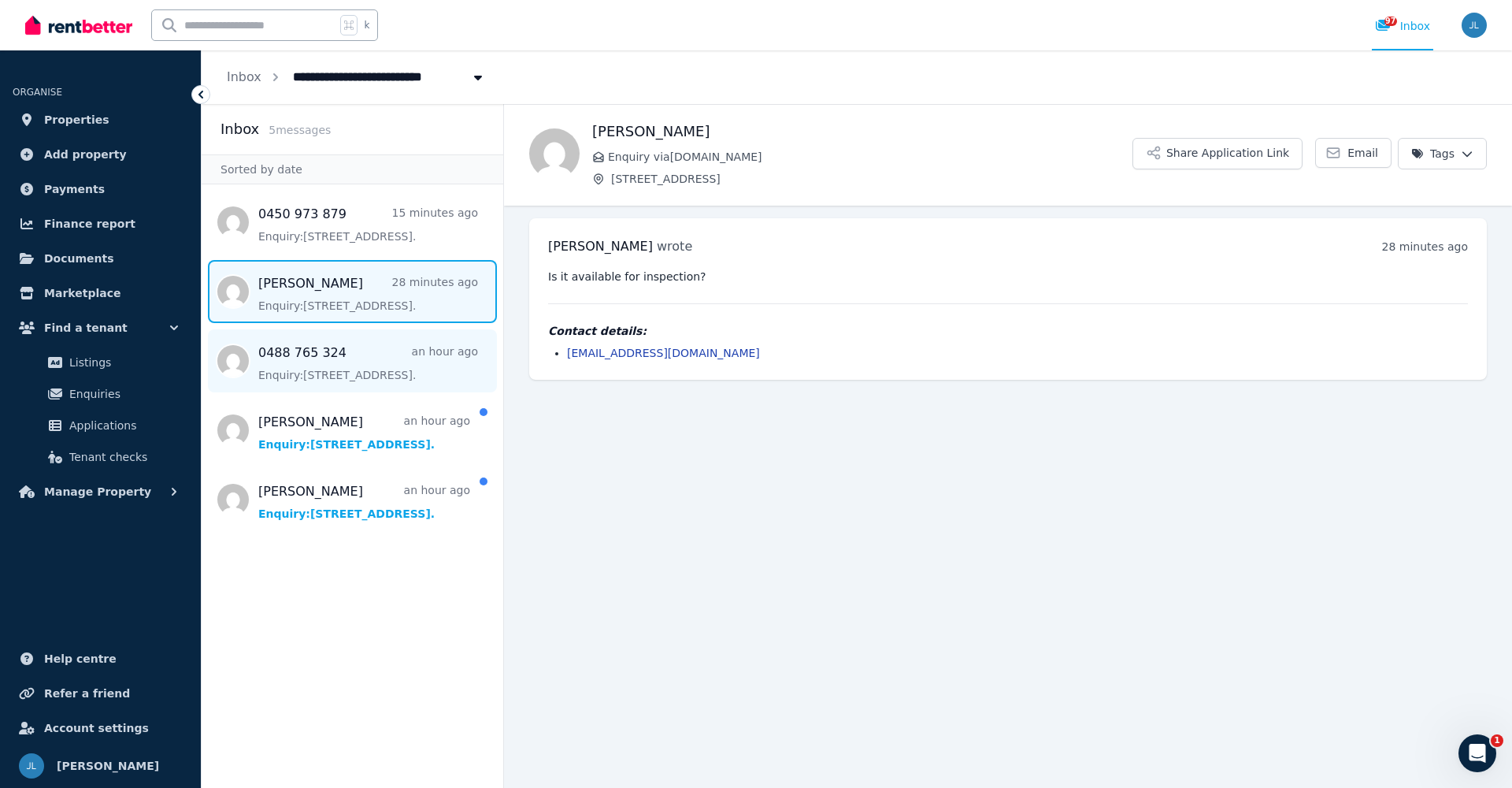
click at [337, 345] on span "Message list" at bounding box center [352, 360] width 302 height 63
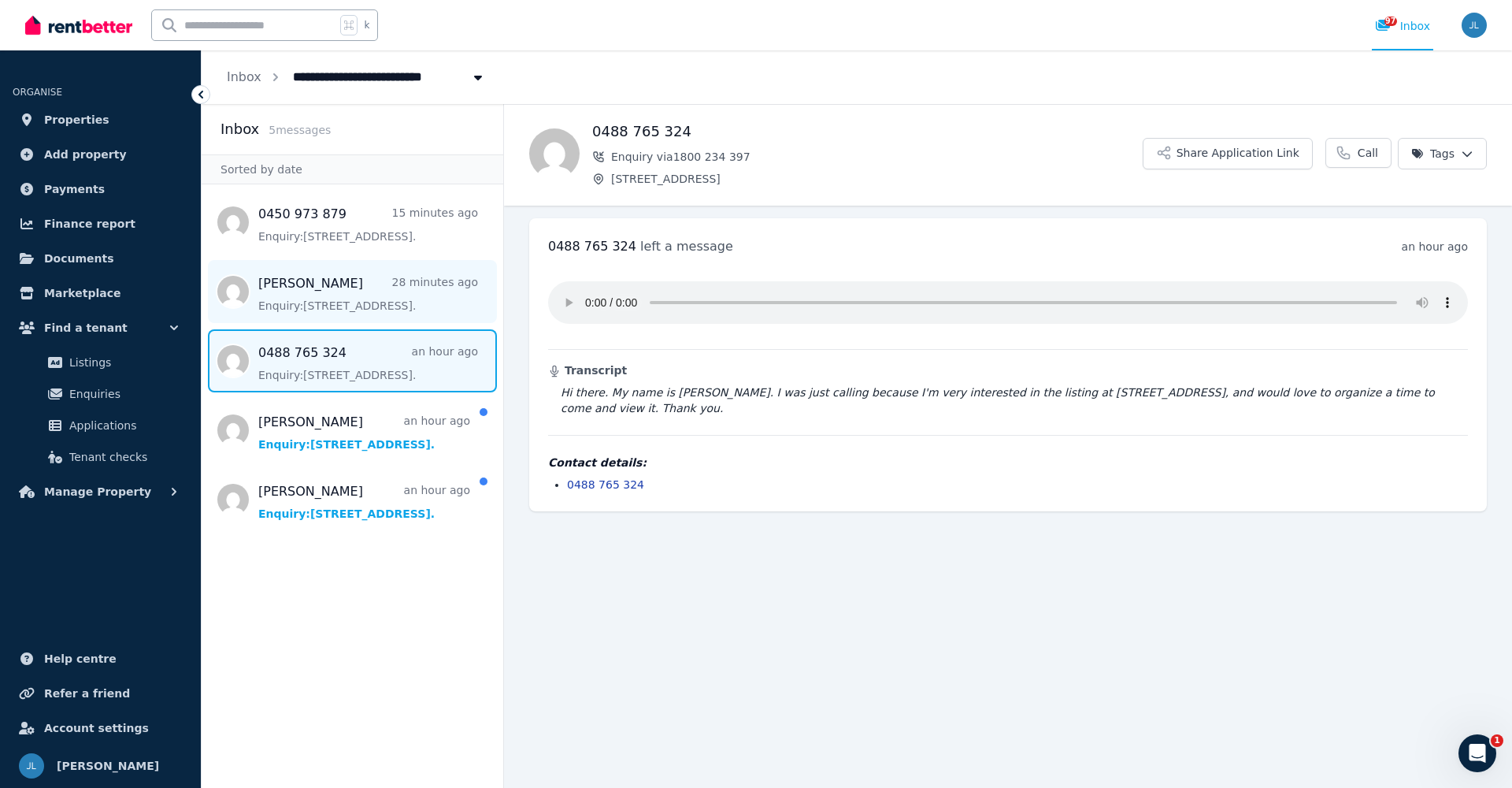
click at [354, 295] on span "Message list" at bounding box center [352, 292] width 302 height 63
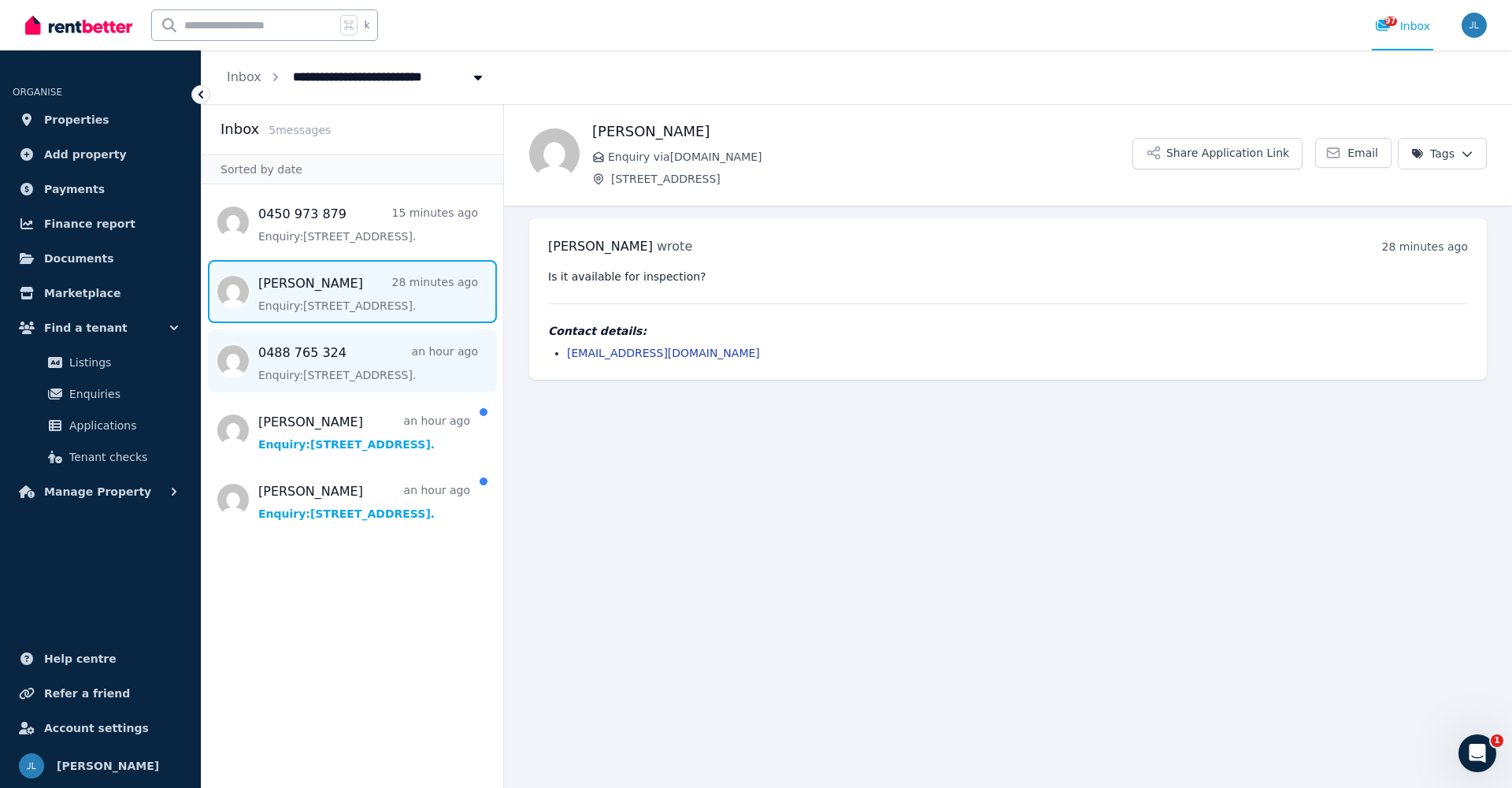
click at [349, 367] on span "Message list" at bounding box center [352, 360] width 302 height 63
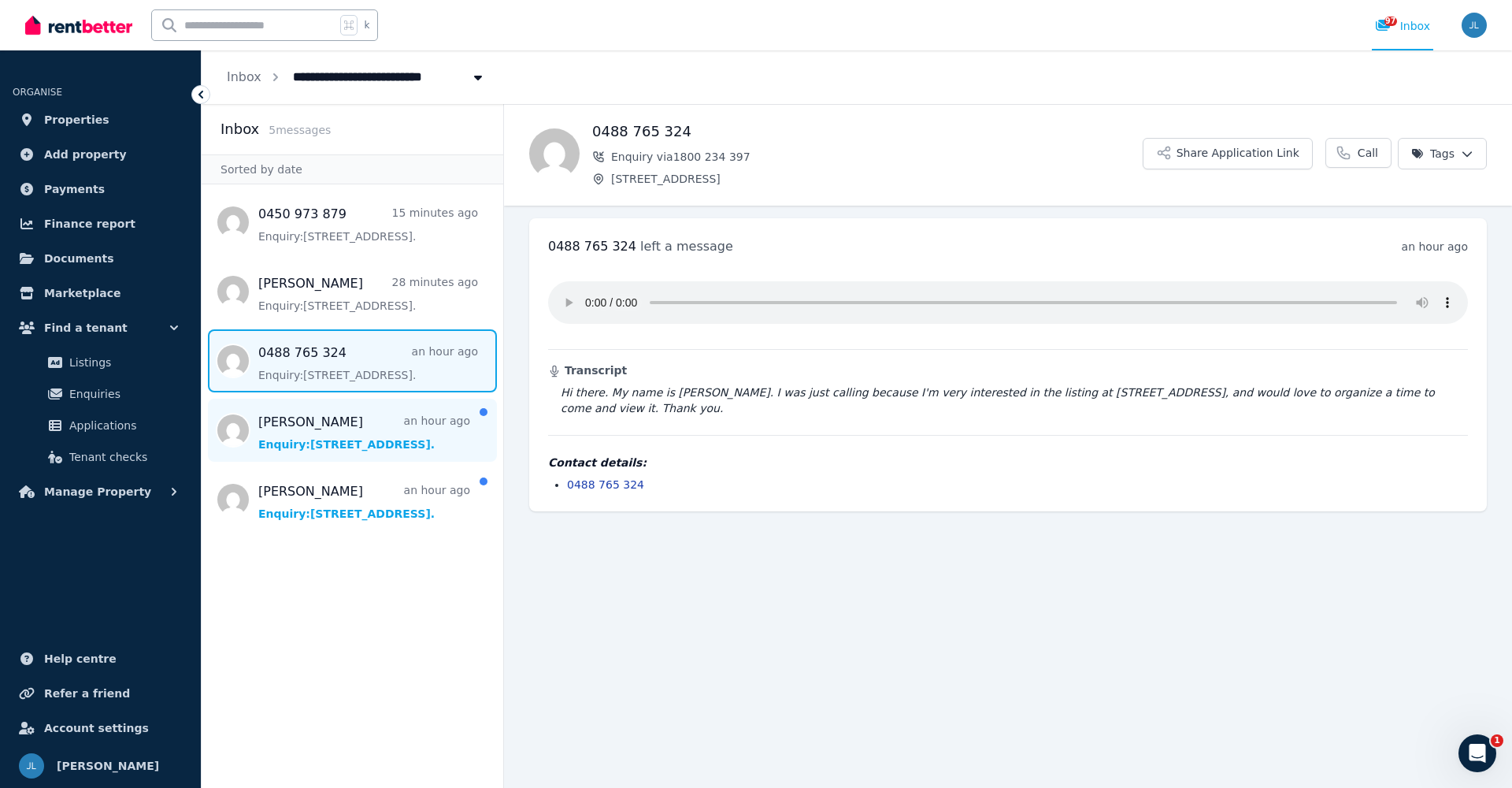
click at [319, 439] on span "Message list" at bounding box center [352, 430] width 302 height 63
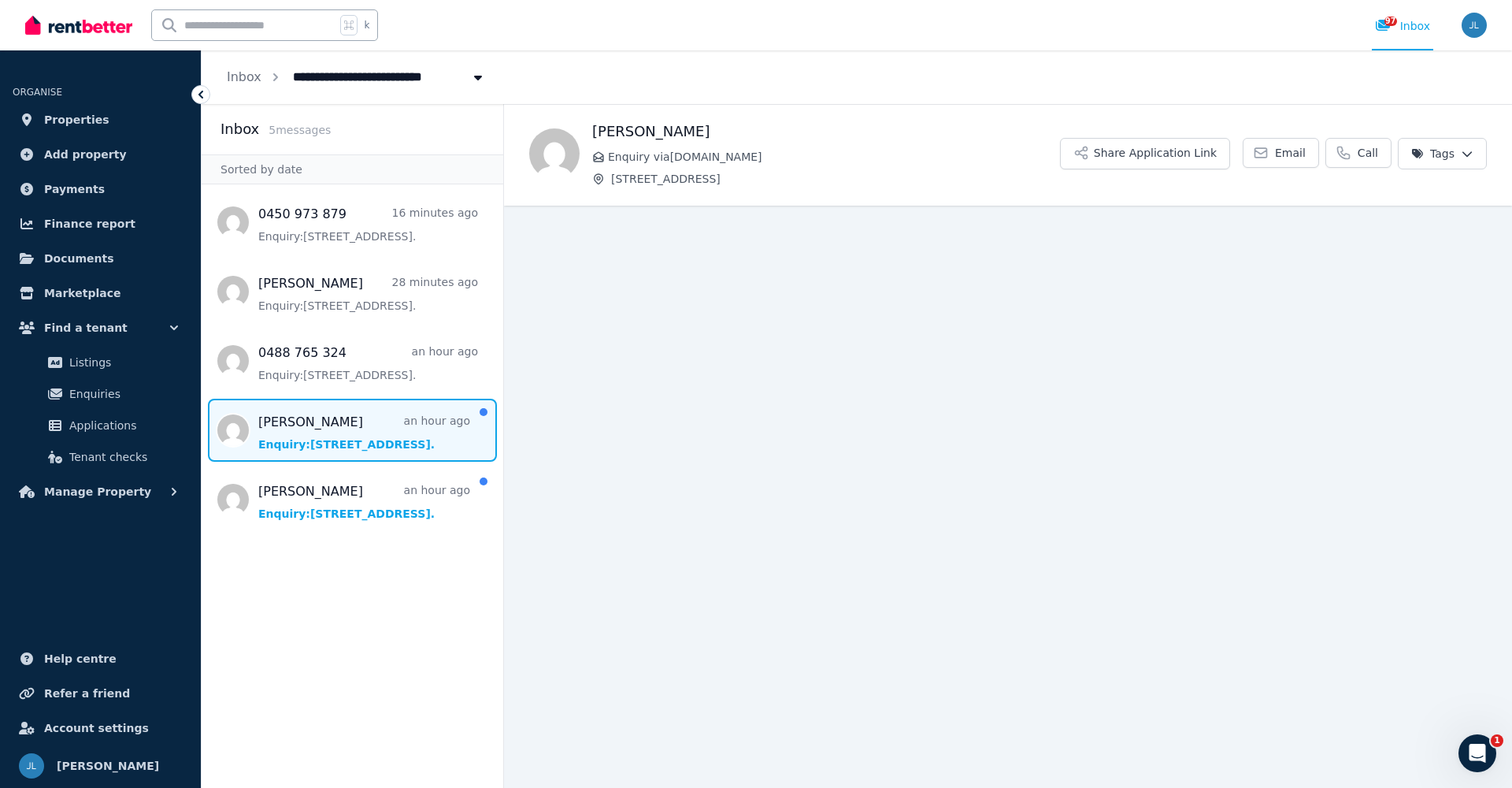
click at [319, 439] on span "Message list" at bounding box center [352, 430] width 302 height 63
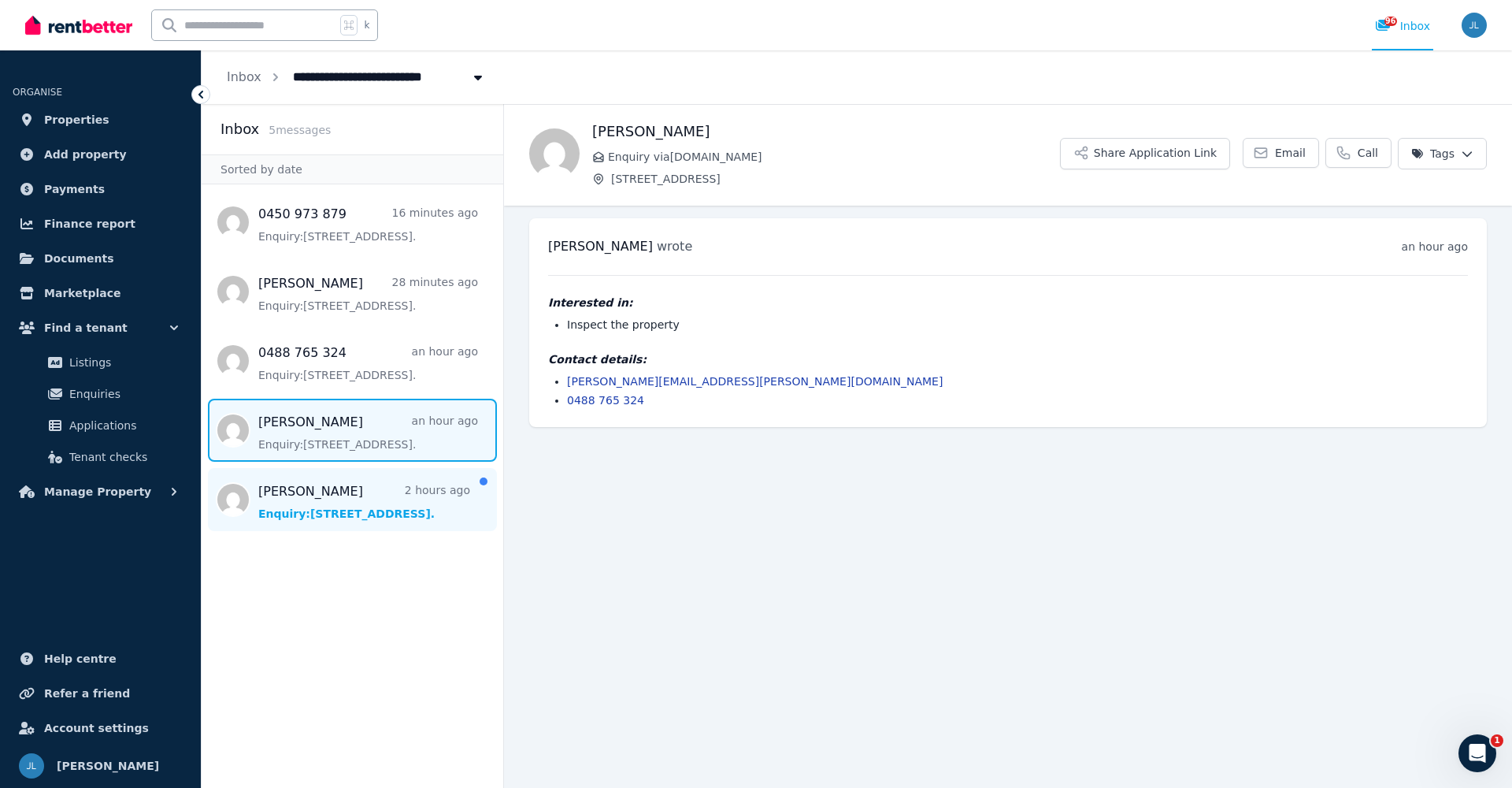
click at [331, 508] on span "Message list" at bounding box center [352, 499] width 302 height 63
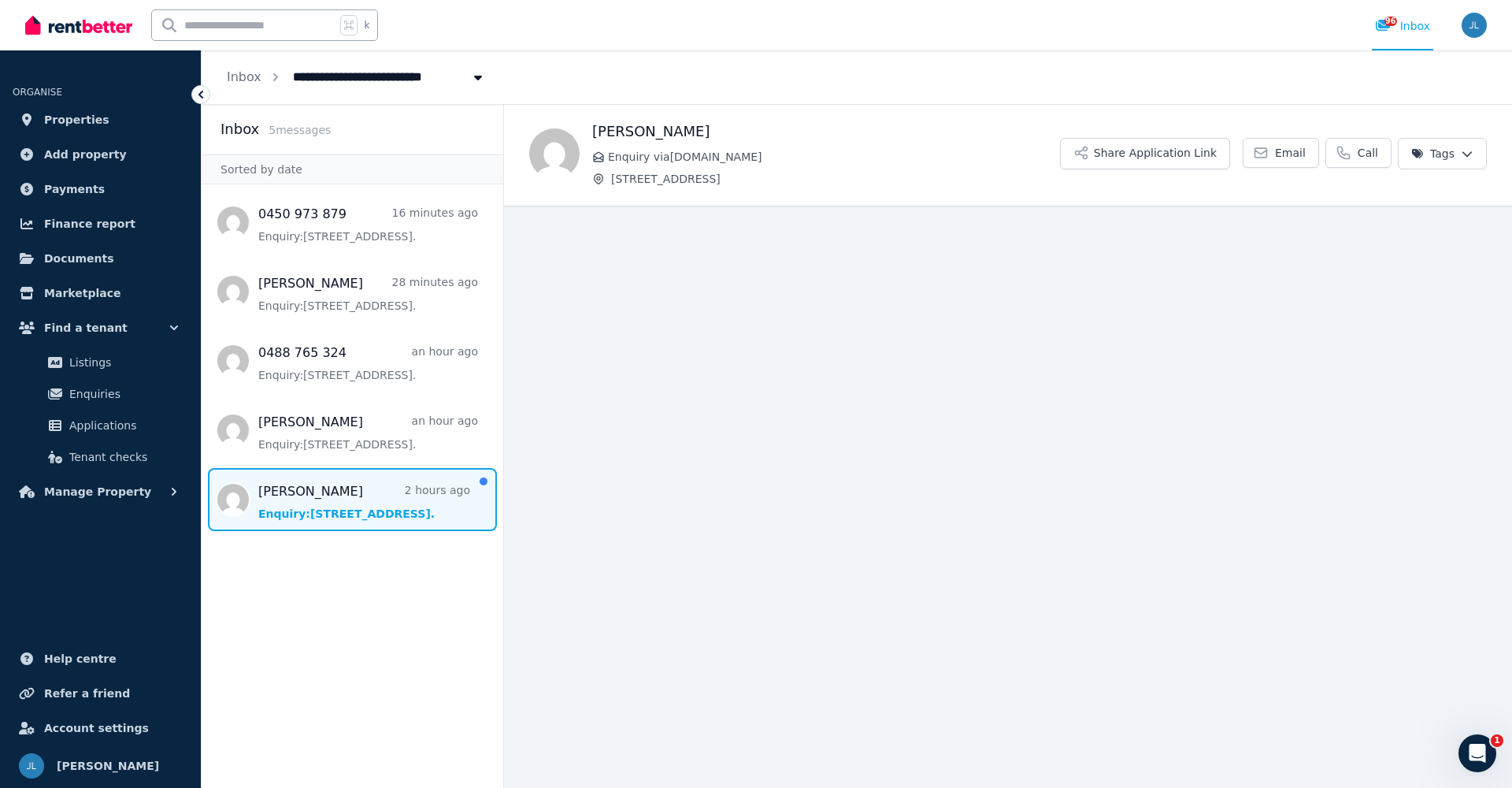
click at [331, 508] on span "Message list" at bounding box center [352, 499] width 302 height 63
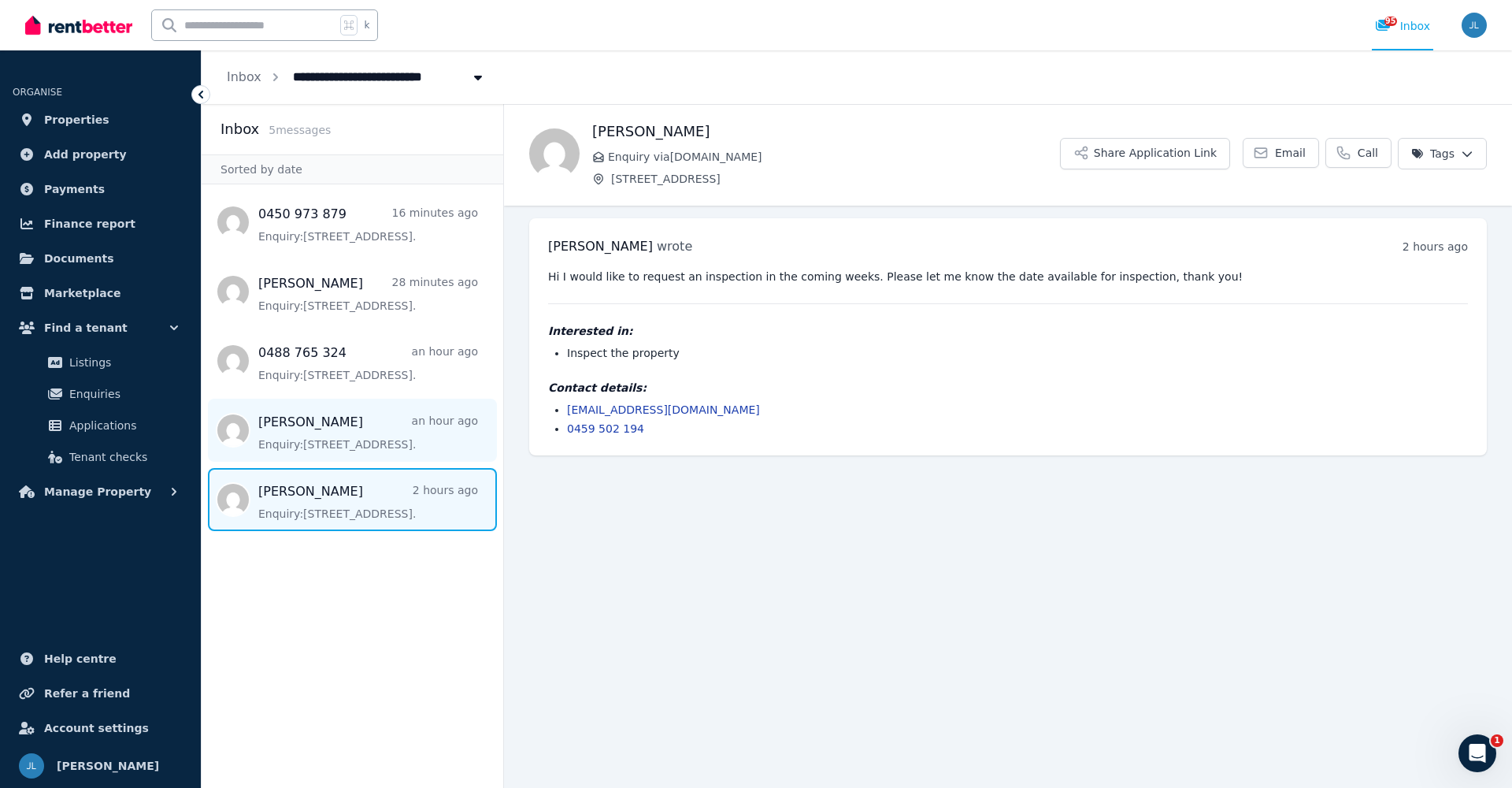
click at [357, 441] on span "Message list" at bounding box center [352, 430] width 302 height 63
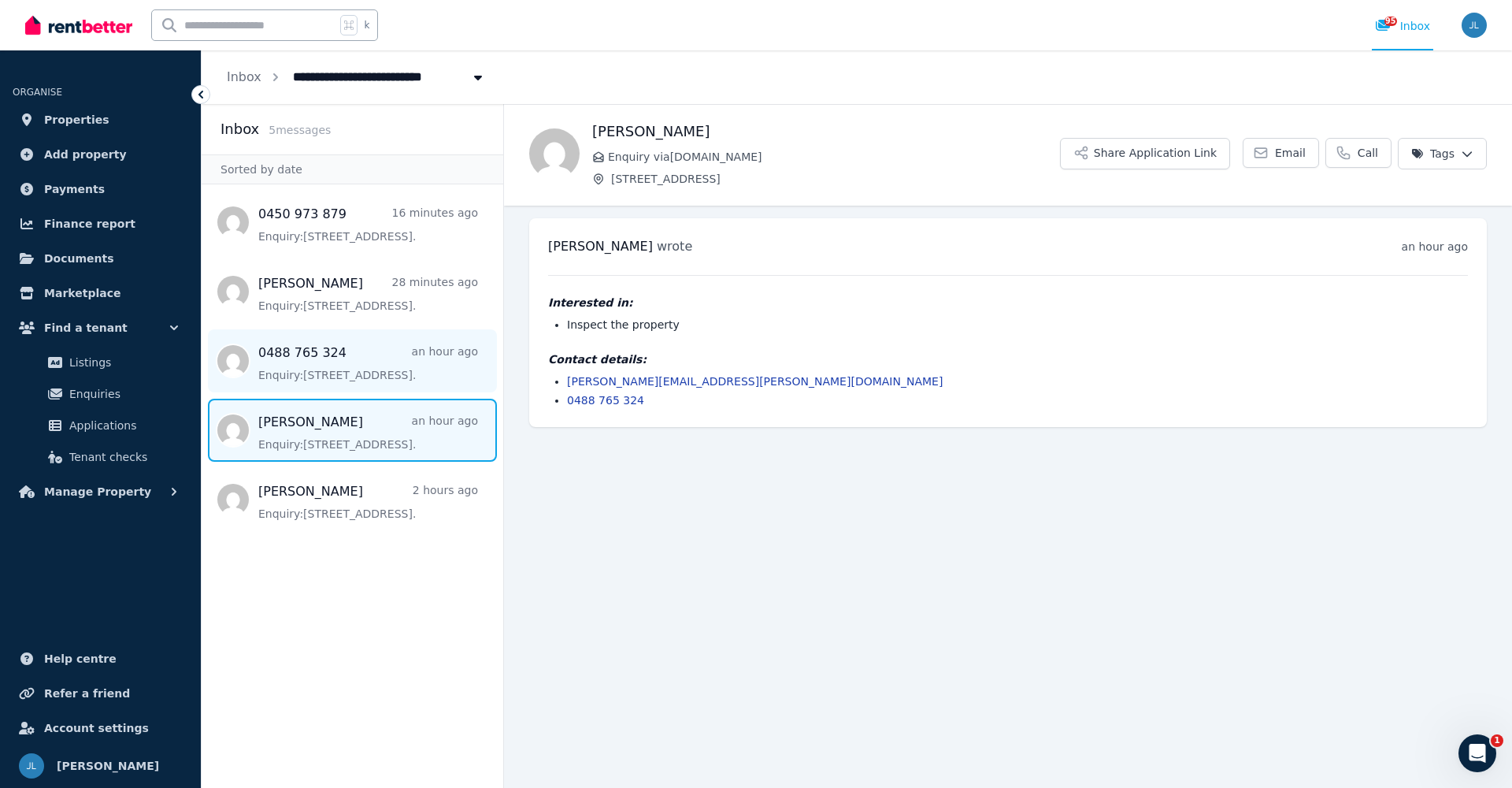
click at [330, 386] on span "Message list" at bounding box center [352, 360] width 302 height 63
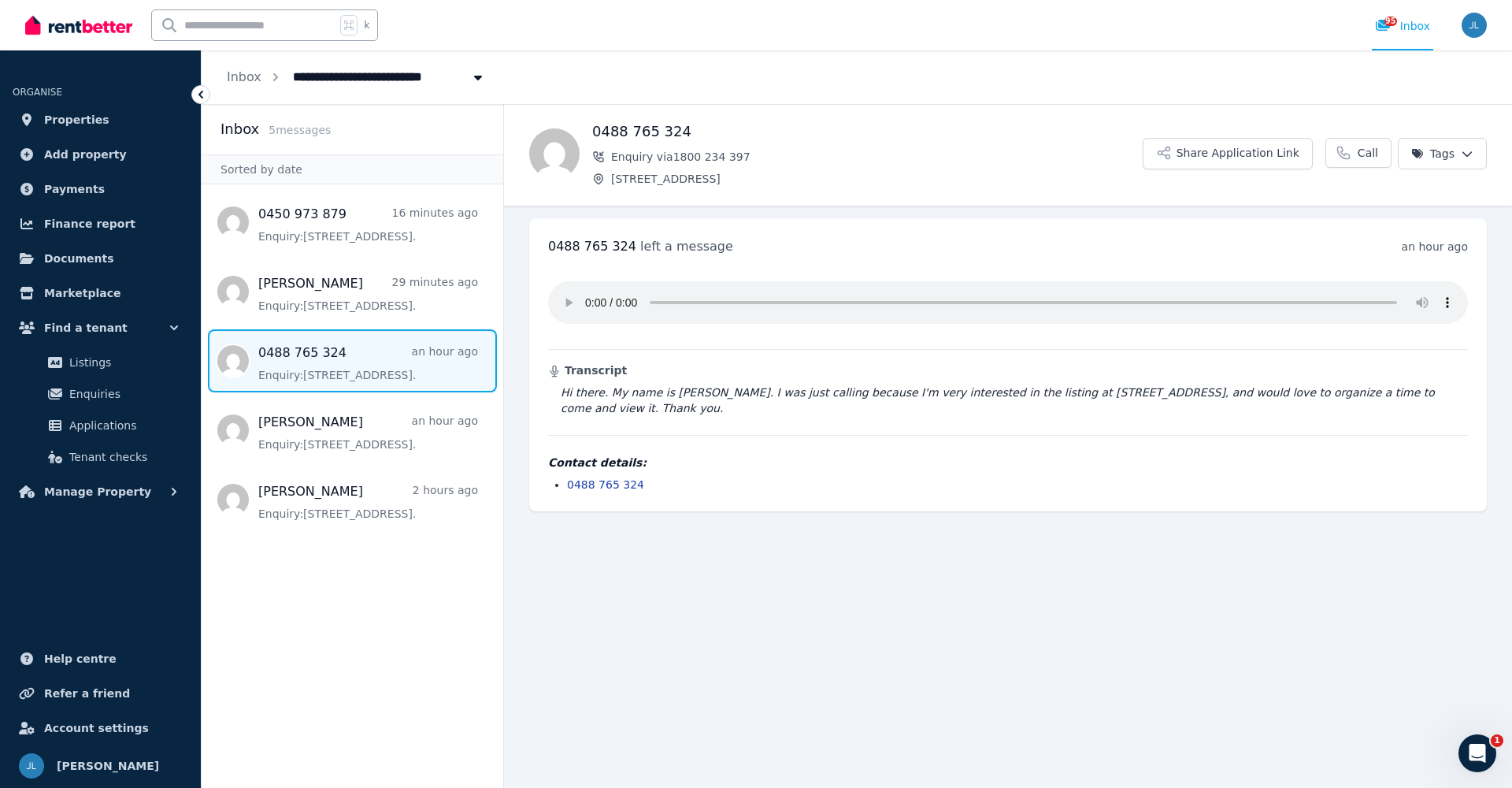
click at [366, 80] on span "[STREET_ADDRESS]" at bounding box center [363, 76] width 158 height 25
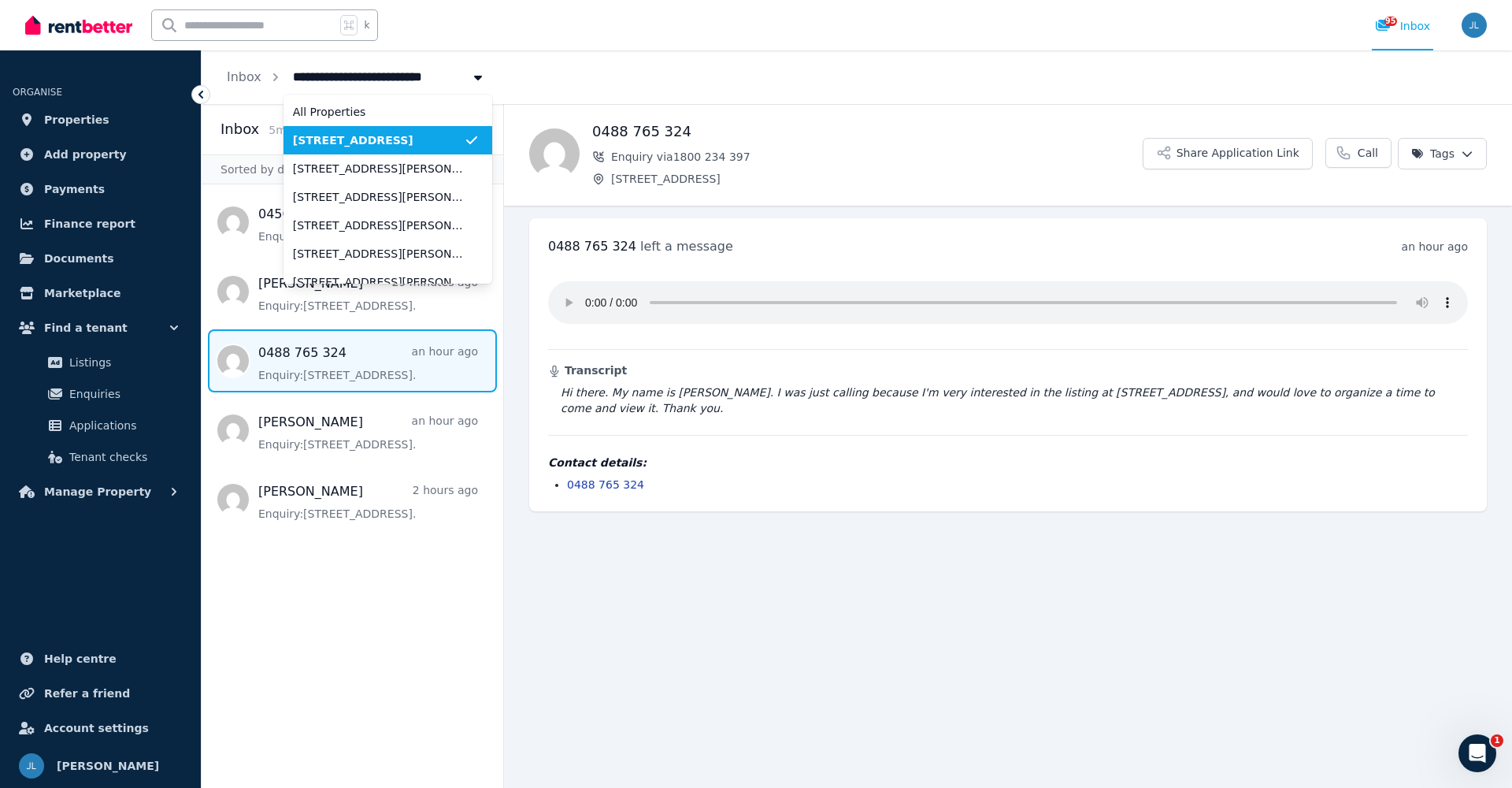
click at [366, 80] on span "[STREET_ADDRESS]" at bounding box center [363, 76] width 158 height 25
type input "**********"
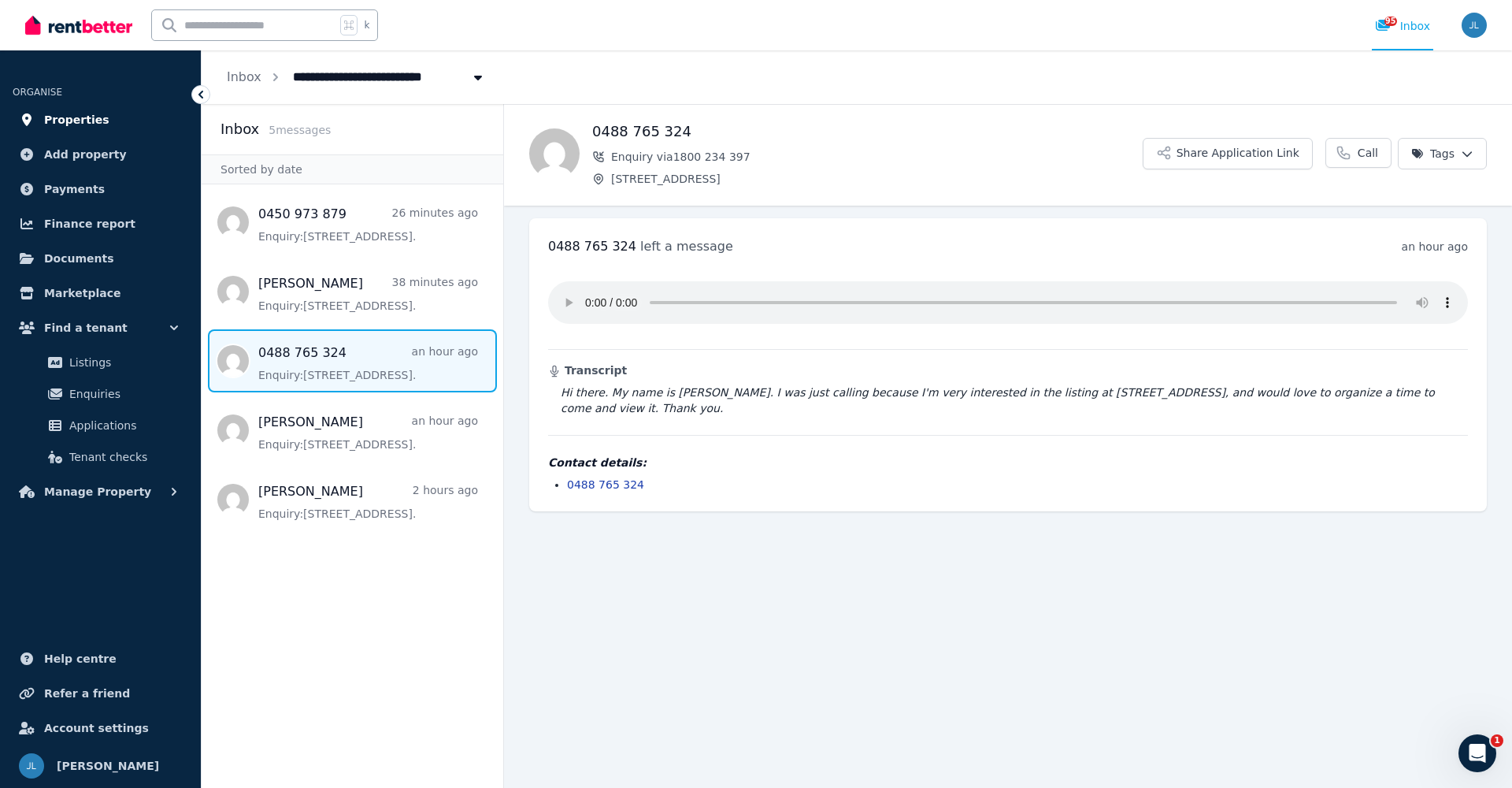
click at [68, 120] on span "Properties" at bounding box center [76, 120] width 65 height 19
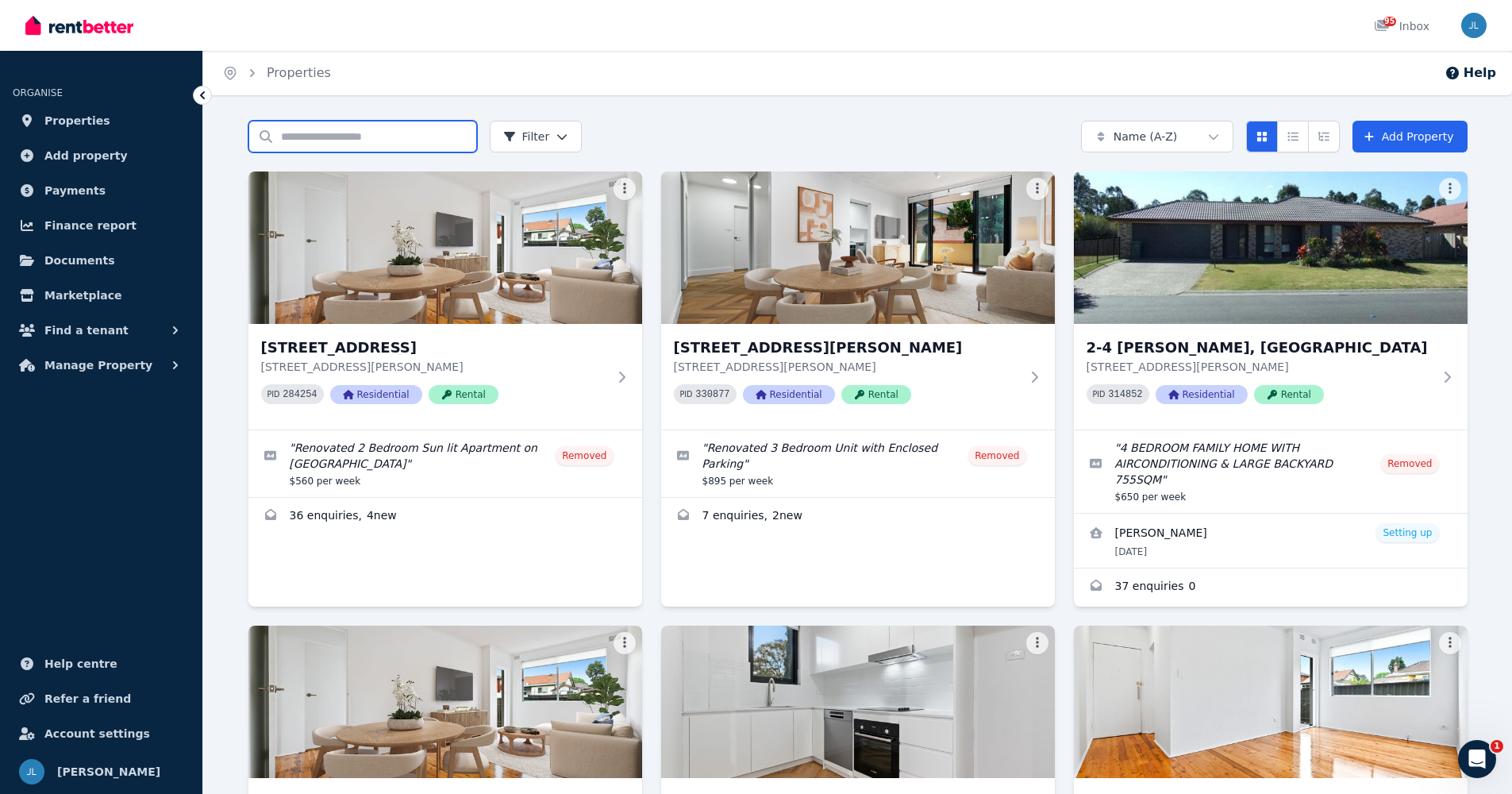
click at [389, 143] on input "Search properties" at bounding box center [362, 136] width 228 height 31
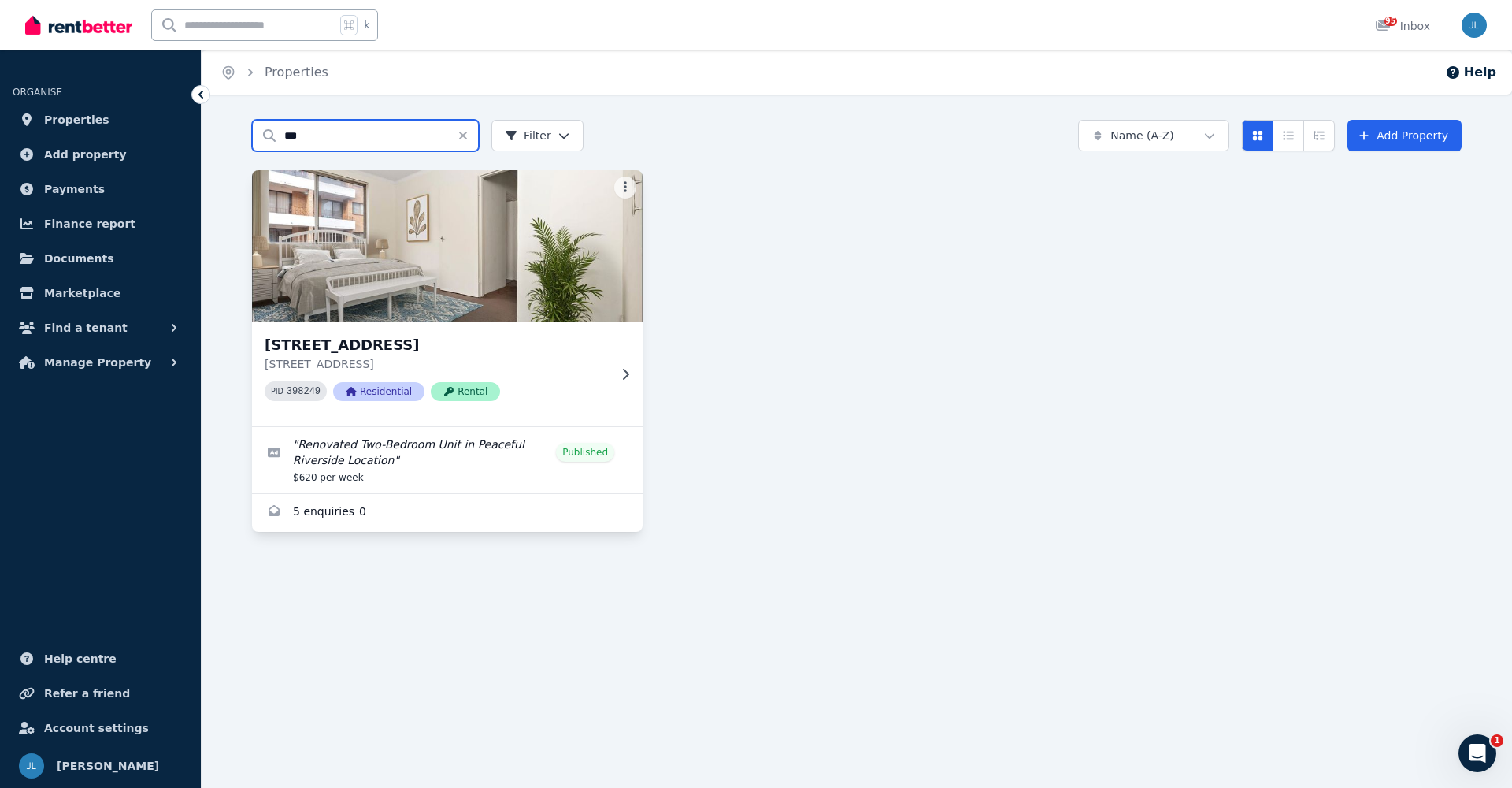
type input "***"
click at [380, 348] on h3 "[STREET_ADDRESS]" at bounding box center [436, 345] width 344 height 22
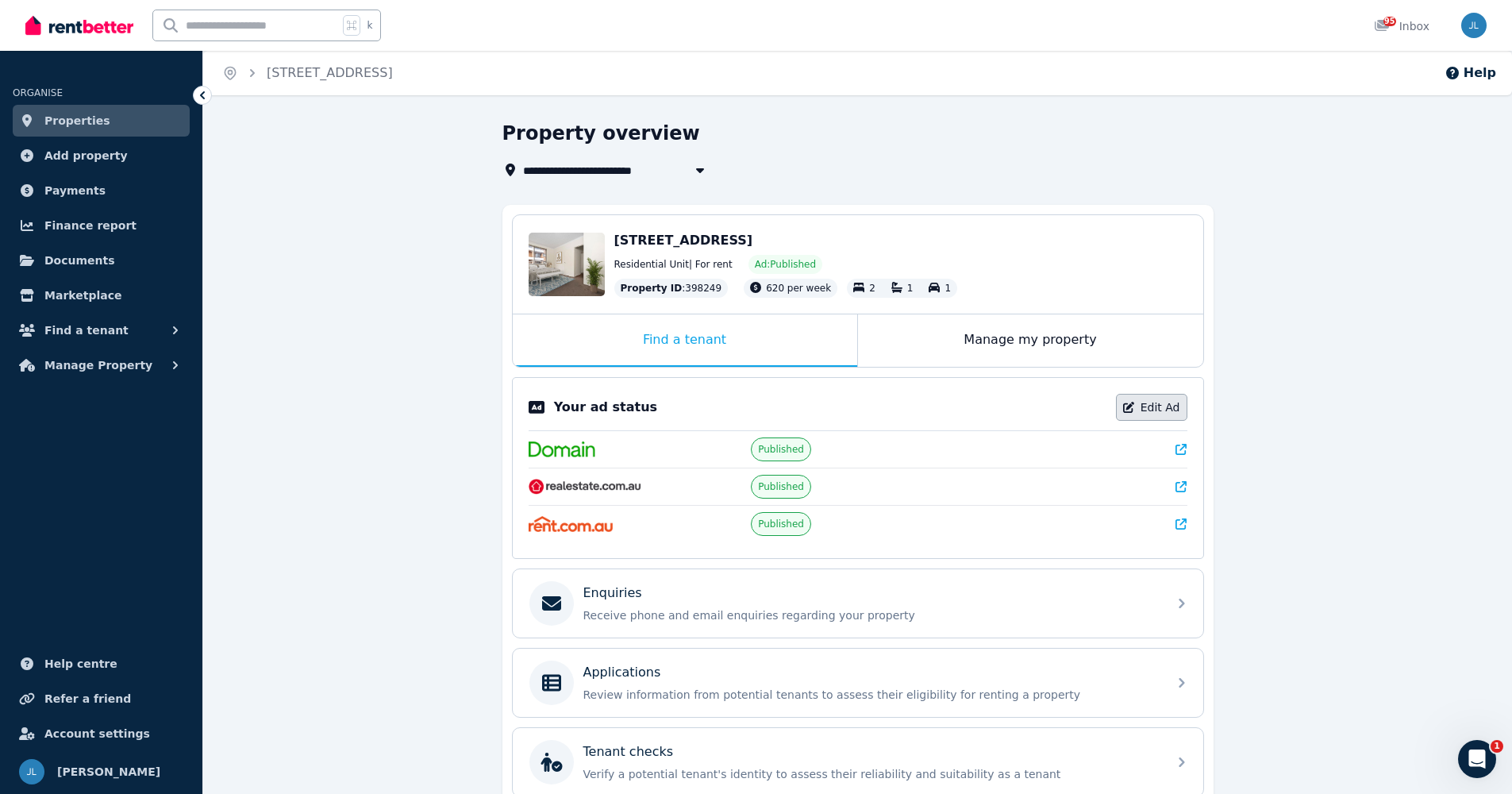
click at [1144, 405] on link "Edit Ad" at bounding box center [1152, 407] width 72 height 27
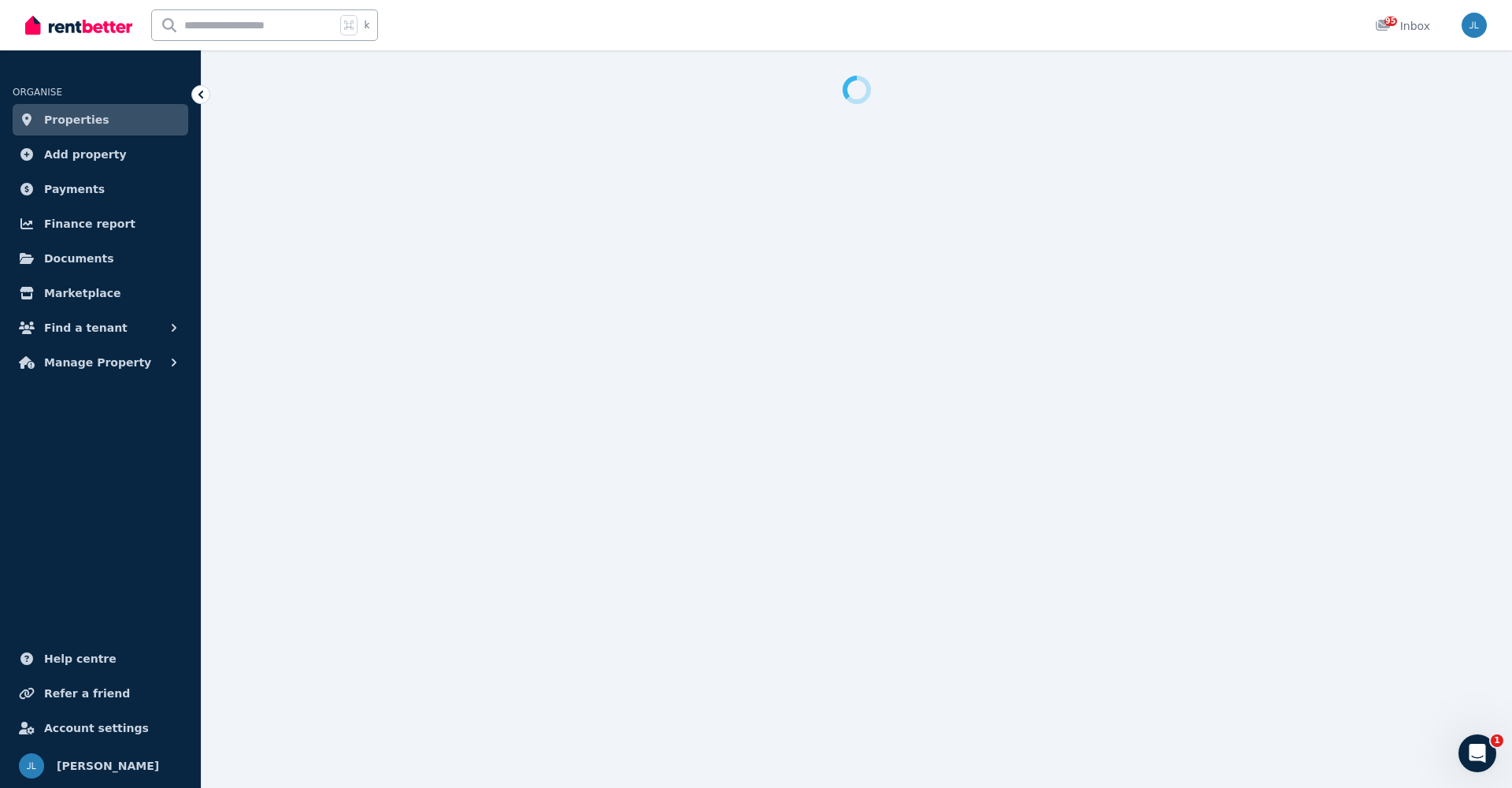
select select "***"
select select "**********"
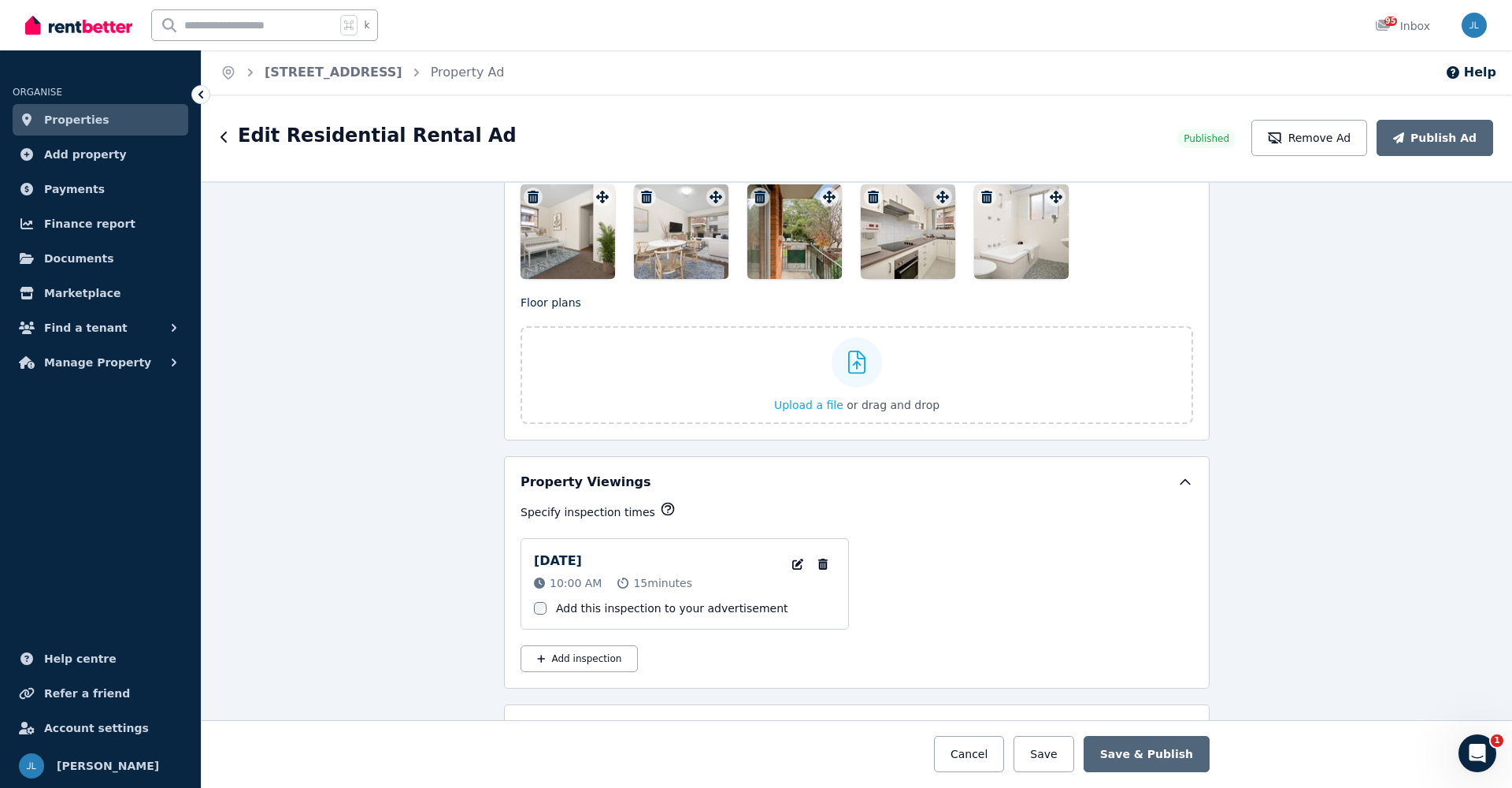
scroll to position [1817, 0]
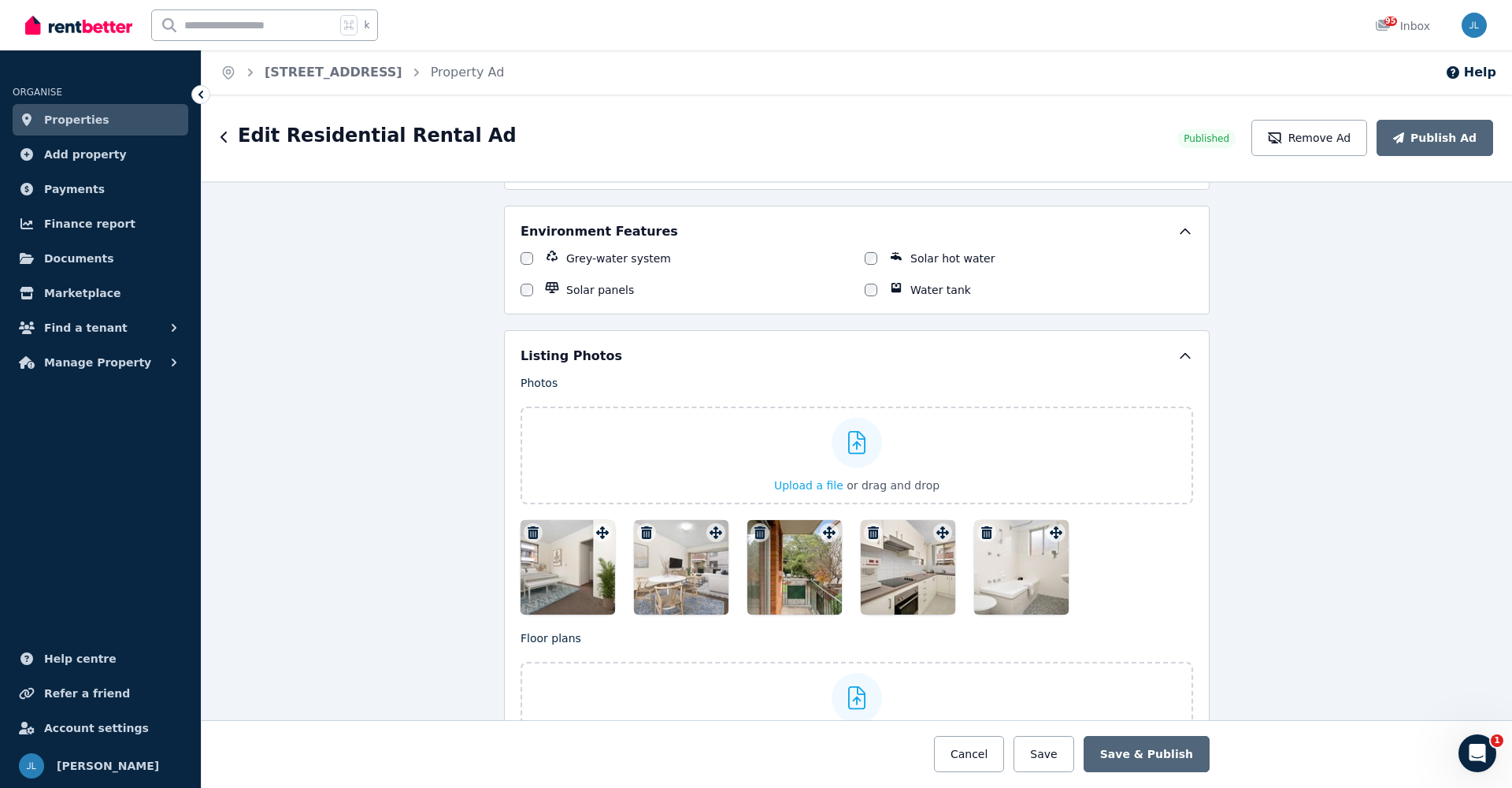
drag, startPoint x: 702, startPoint y: 559, endPoint x: 537, endPoint y: 562, distance: 165.0
click at [537, 562] on div at bounding box center [856, 567] width 672 height 95
drag, startPoint x: 703, startPoint y: 557, endPoint x: 519, endPoint y: 581, distance: 185.6
click at [520, 581] on div at bounding box center [856, 567] width 672 height 95
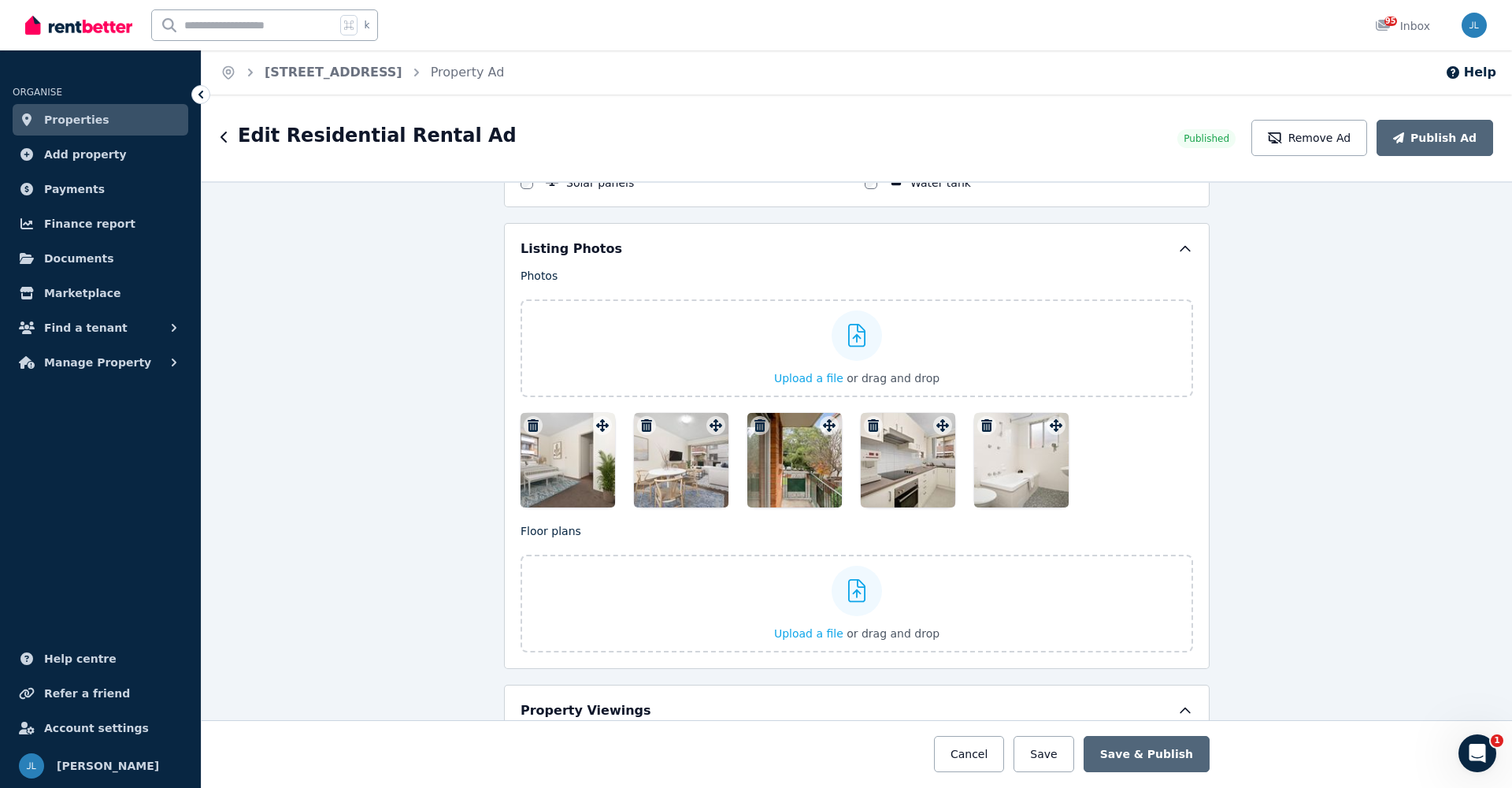
drag, startPoint x: 699, startPoint y: 470, endPoint x: 545, endPoint y: 485, distance: 154.7
click at [548, 499] on div at bounding box center [856, 460] width 672 height 95
drag, startPoint x: 563, startPoint y: 452, endPoint x: 619, endPoint y: 496, distance: 71.2
click at [619, 496] on div at bounding box center [856, 460] width 672 height 95
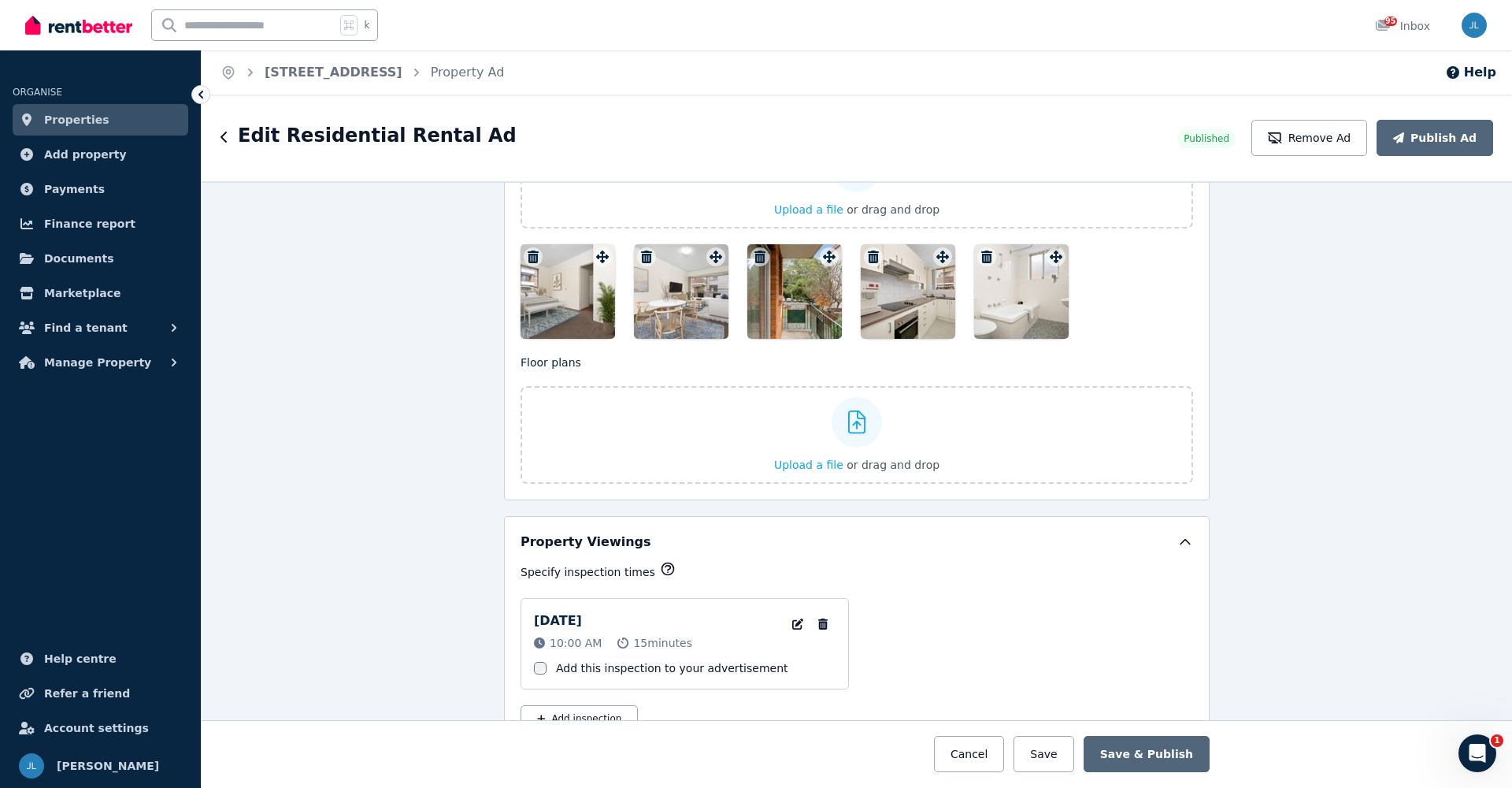
scroll to position [1817, 0]
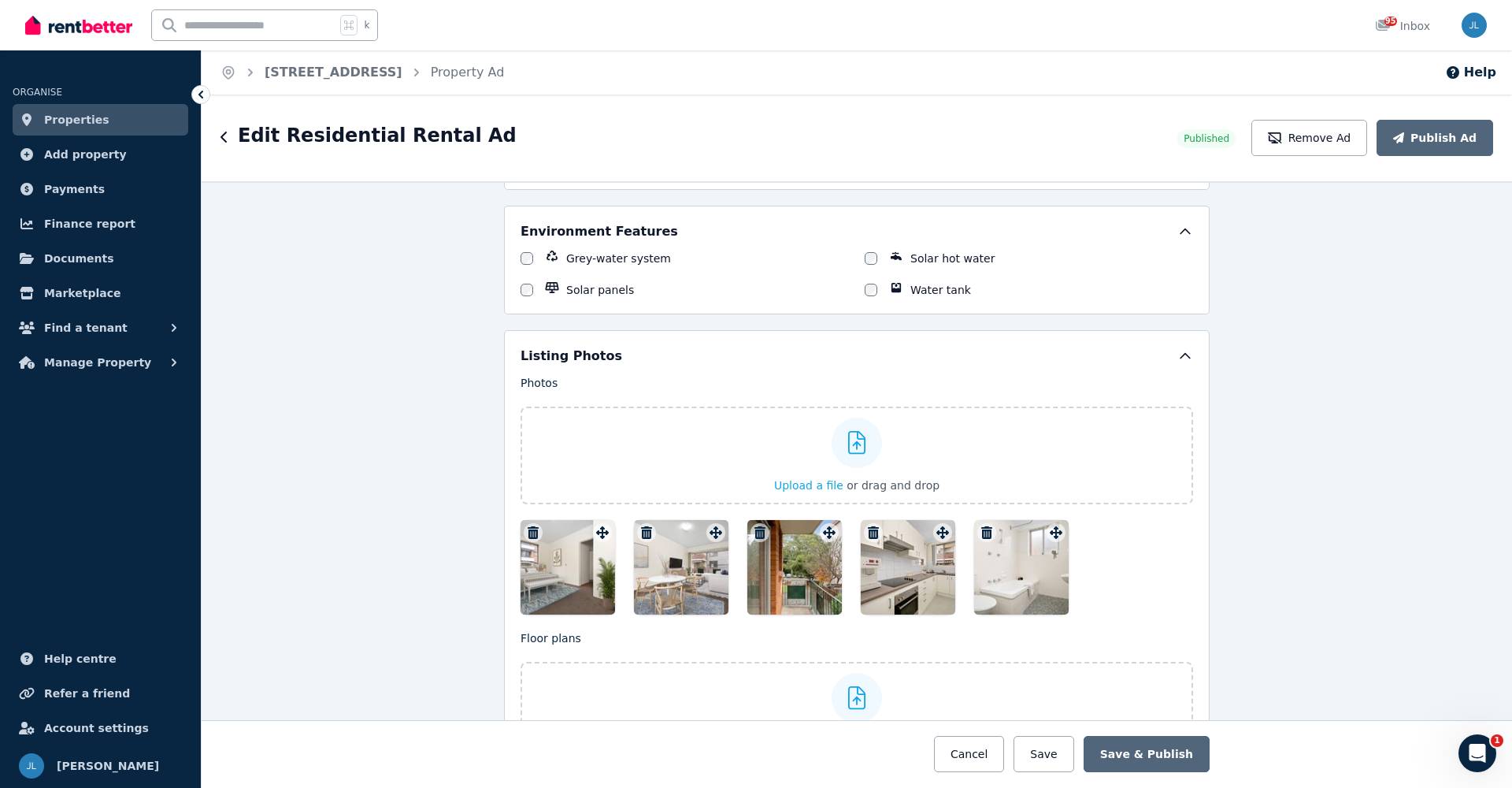
drag, startPoint x: 677, startPoint y: 569, endPoint x: 508, endPoint y: 568, distance: 169.0
click at [508, 568] on div "Listing Photos Photos Upload a file or drag and drop To pick up a draggable ite…" at bounding box center [856, 553] width 705 height 446
drag, startPoint x: 659, startPoint y: 561, endPoint x: 621, endPoint y: 632, distance: 80.5
click at [611, 653] on div "Photos Upload a file or drag and drop To pick up a draggable item, press the sp…" at bounding box center [856, 567] width 672 height 384
click at [688, 550] on div at bounding box center [681, 567] width 95 height 95
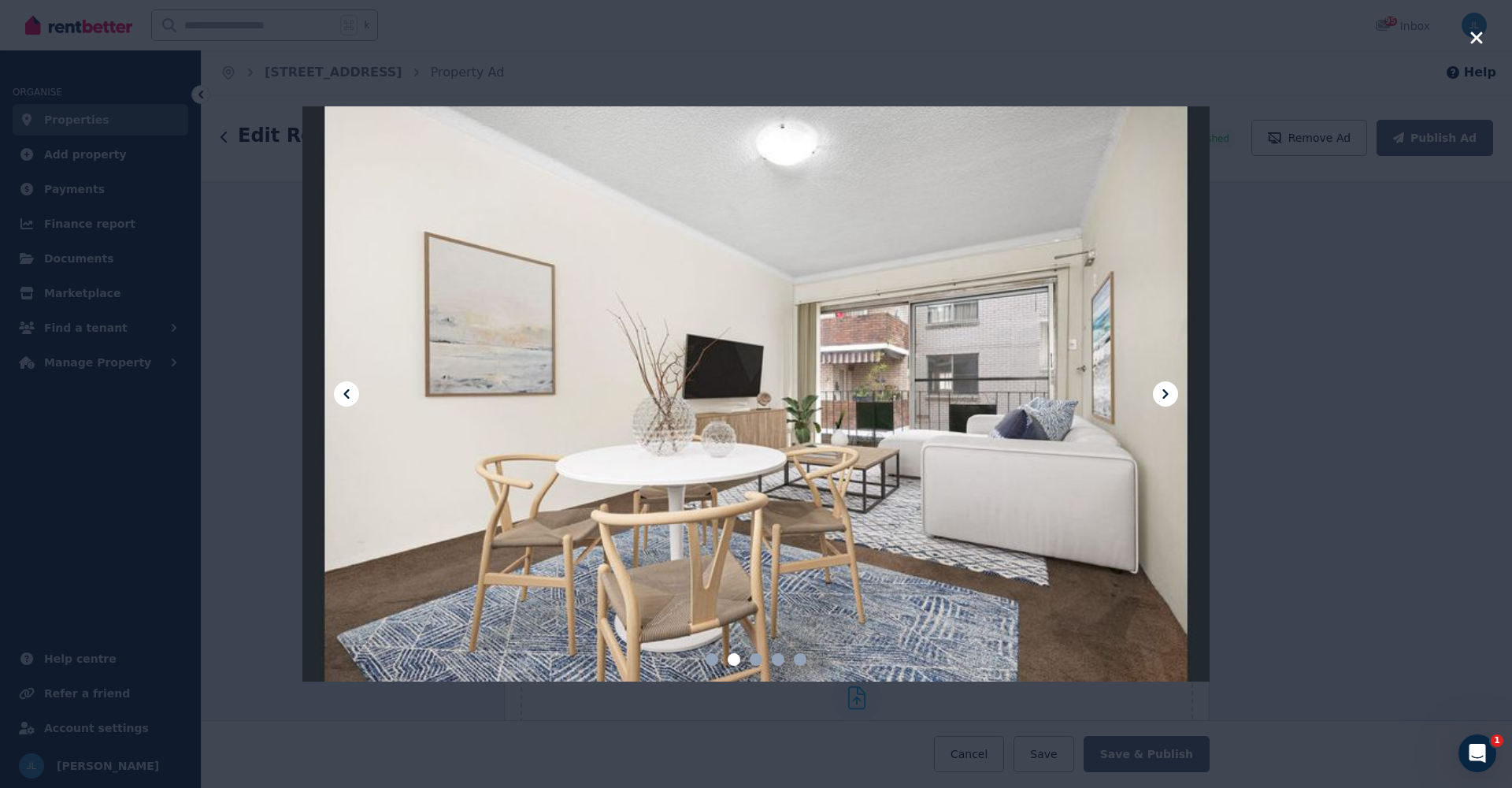
click at [348, 395] on icon at bounding box center [346, 394] width 19 height 19
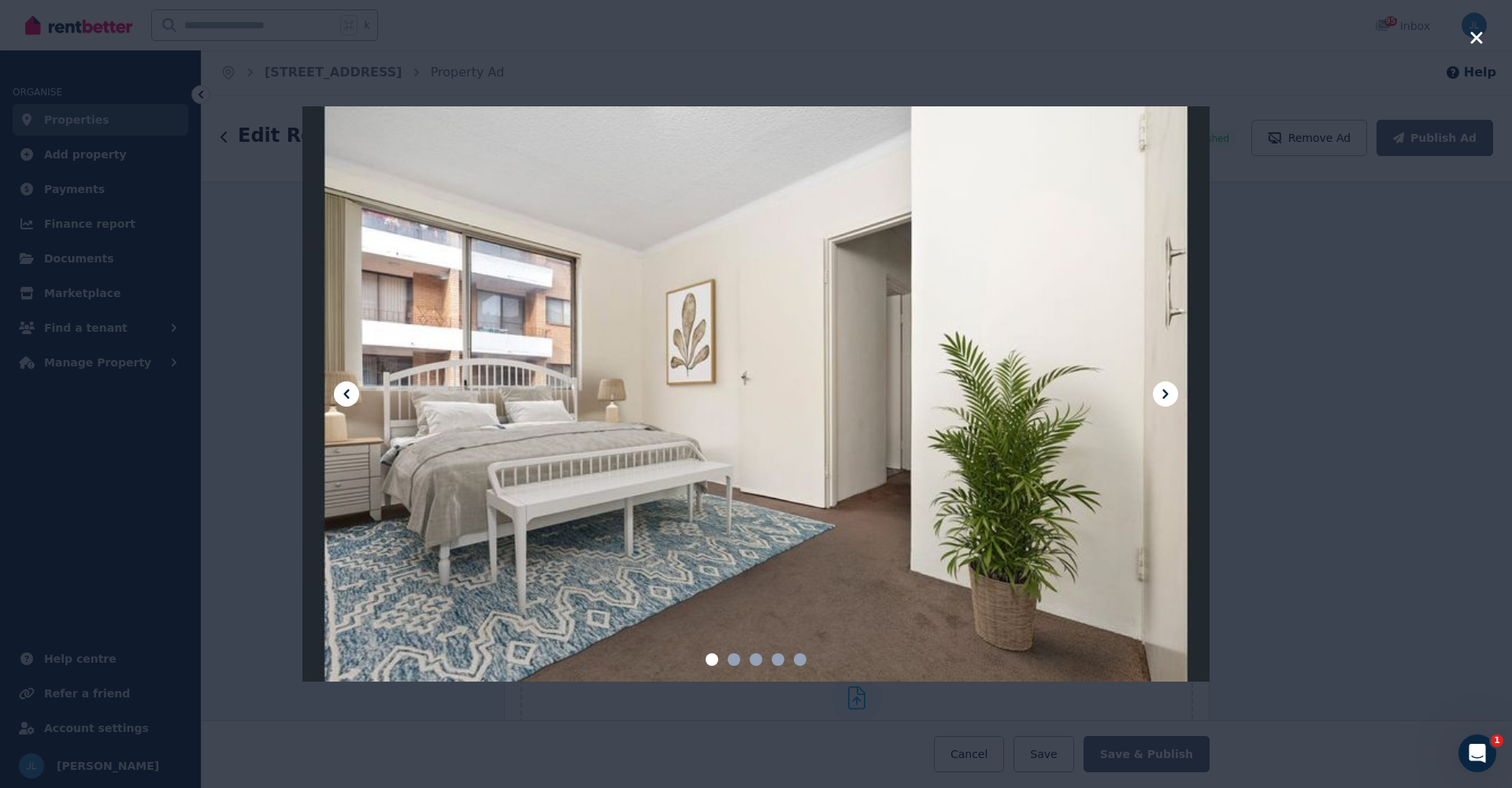
click at [1464, 349] on div at bounding box center [756, 394] width 1512 height 788
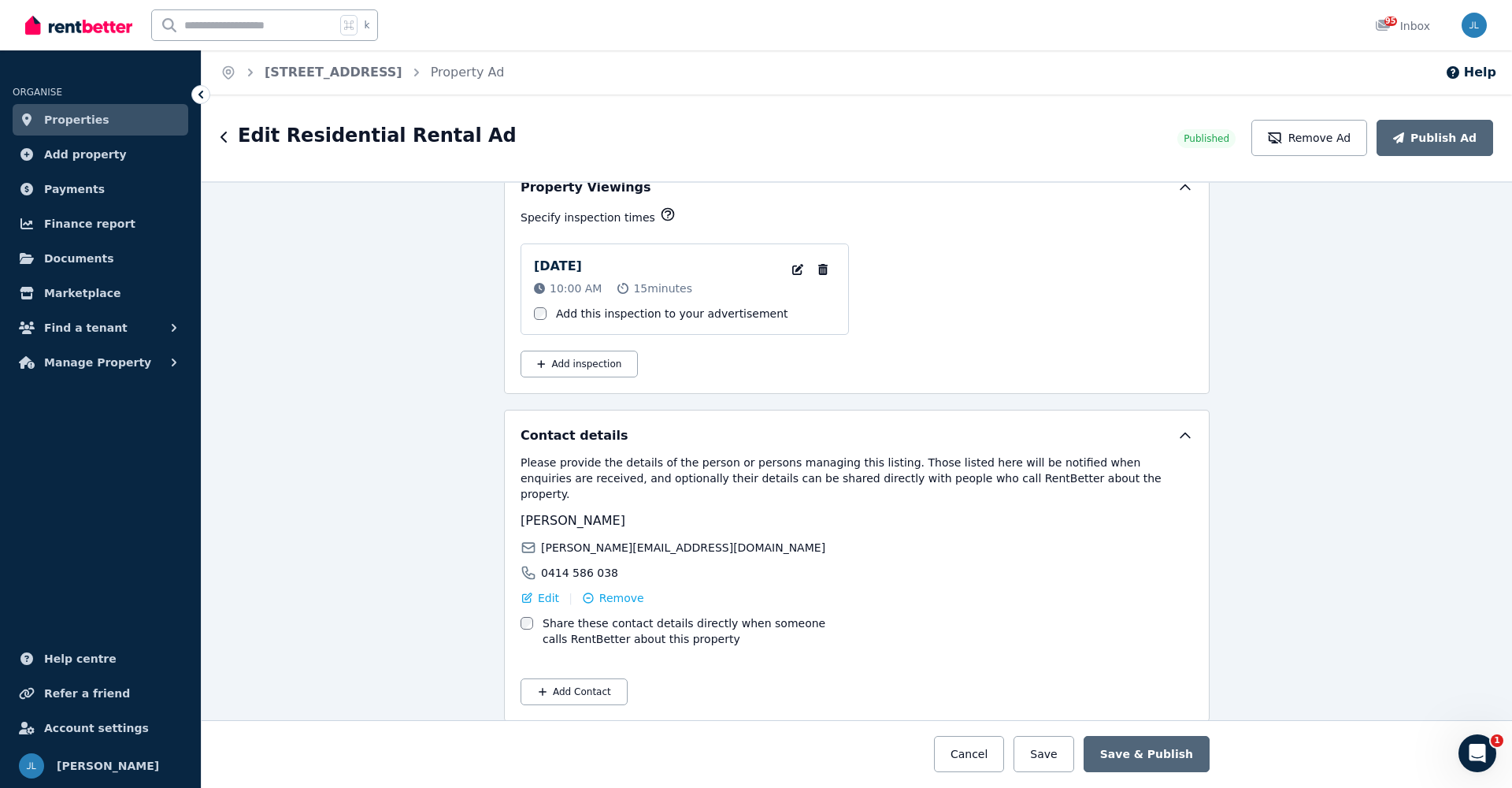
scroll to position [1934, 0]
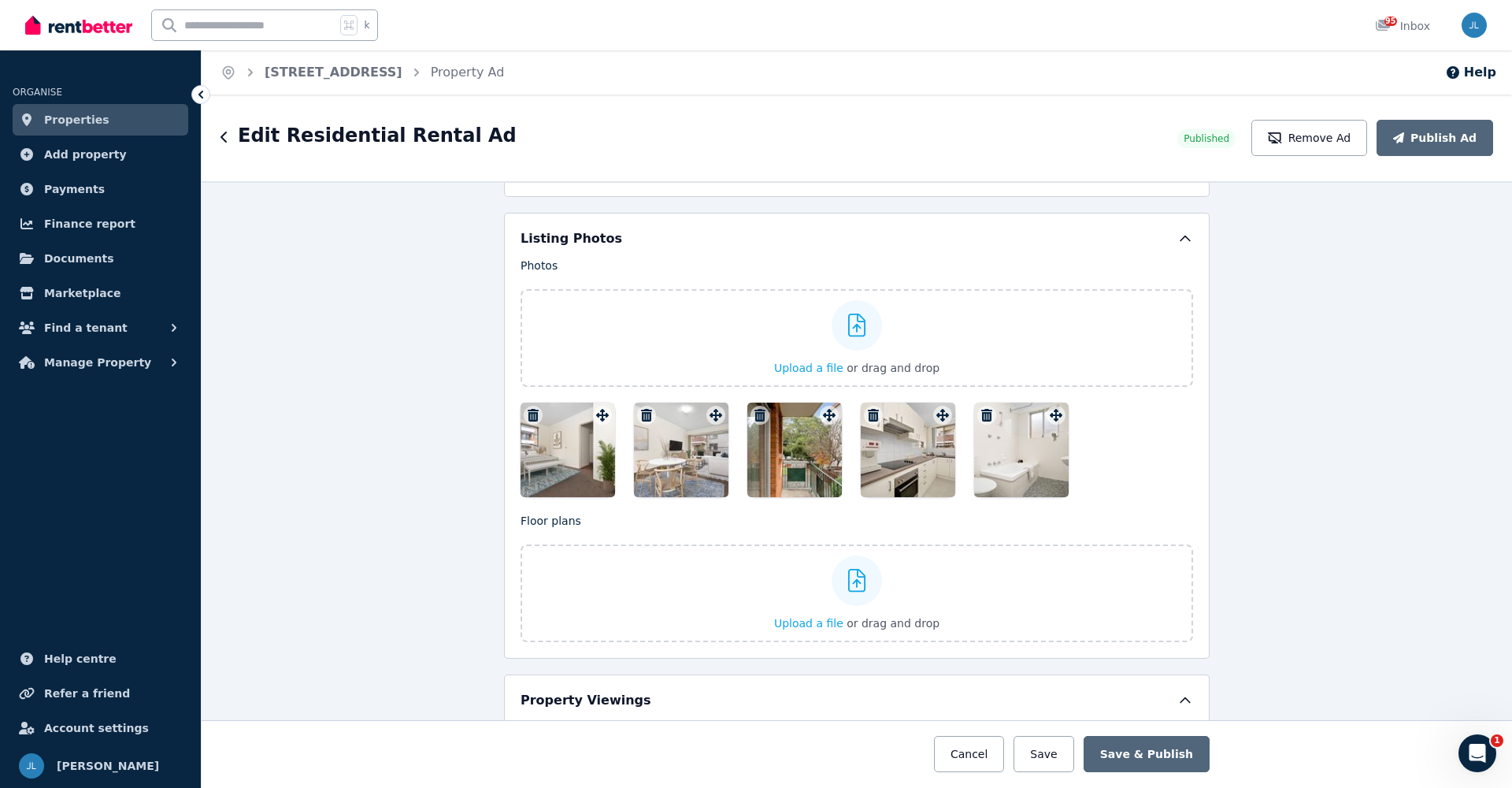
drag, startPoint x: 692, startPoint y: 451, endPoint x: 532, endPoint y: 442, distance: 160.3
click at [532, 442] on div at bounding box center [856, 450] width 672 height 95
drag, startPoint x: 684, startPoint y: 453, endPoint x: 686, endPoint y: 319, distance: 134.0
click at [686, 319] on div "Photos Upload a file or drag and drop To pick up a draggable item, press the sp…" at bounding box center [856, 378] width 672 height 240
click at [690, 333] on label "Upload a file or drag and drop" at bounding box center [856, 338] width 672 height 98
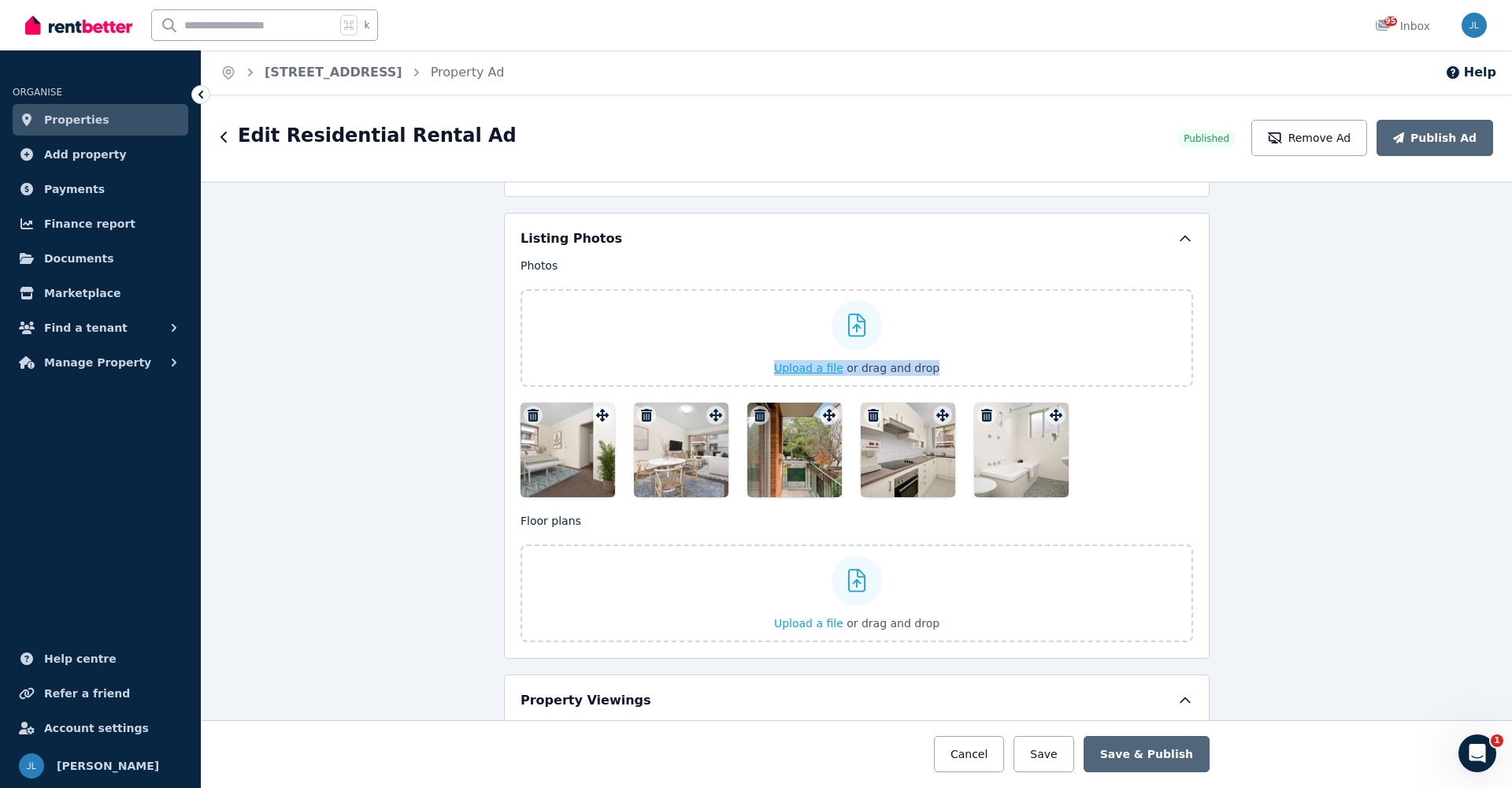
click at [0, 0] on input "Upload a file or drag and drop" at bounding box center [0, 0] width 0 height 0
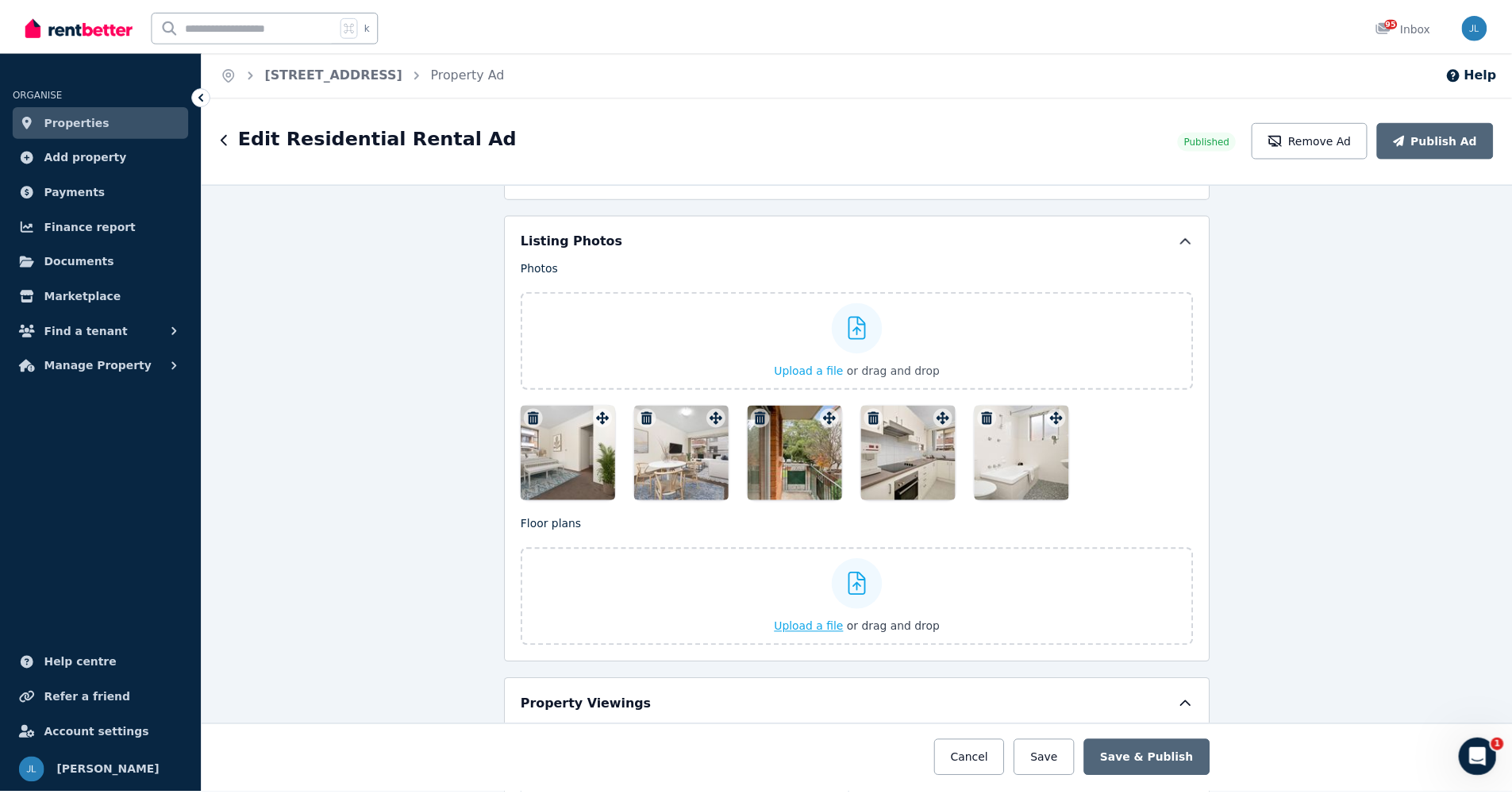
scroll to position [2363, 0]
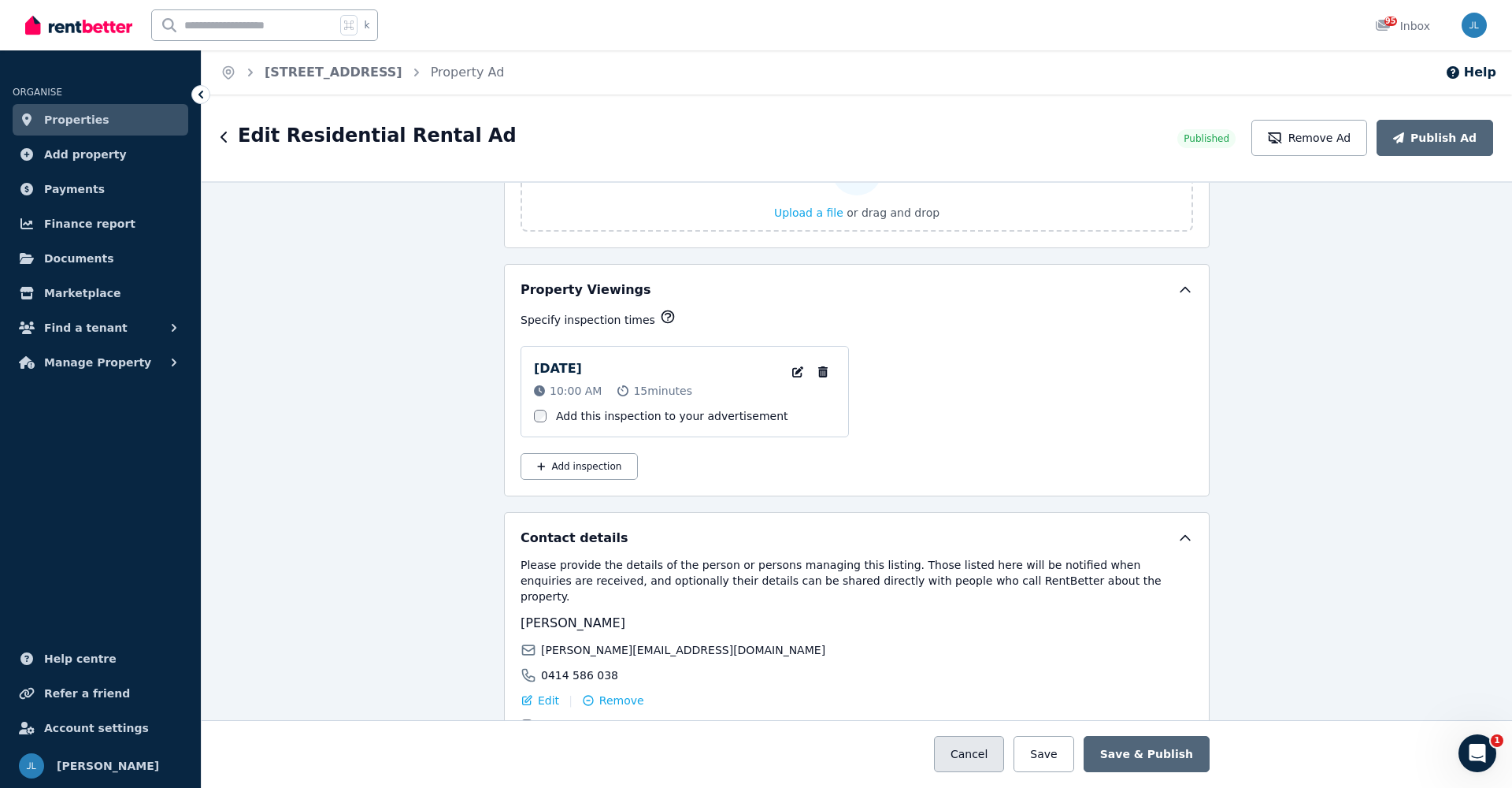
click at [962, 758] on button "Cancel" at bounding box center [968, 754] width 70 height 36
